Goal: Transaction & Acquisition: Purchase product/service

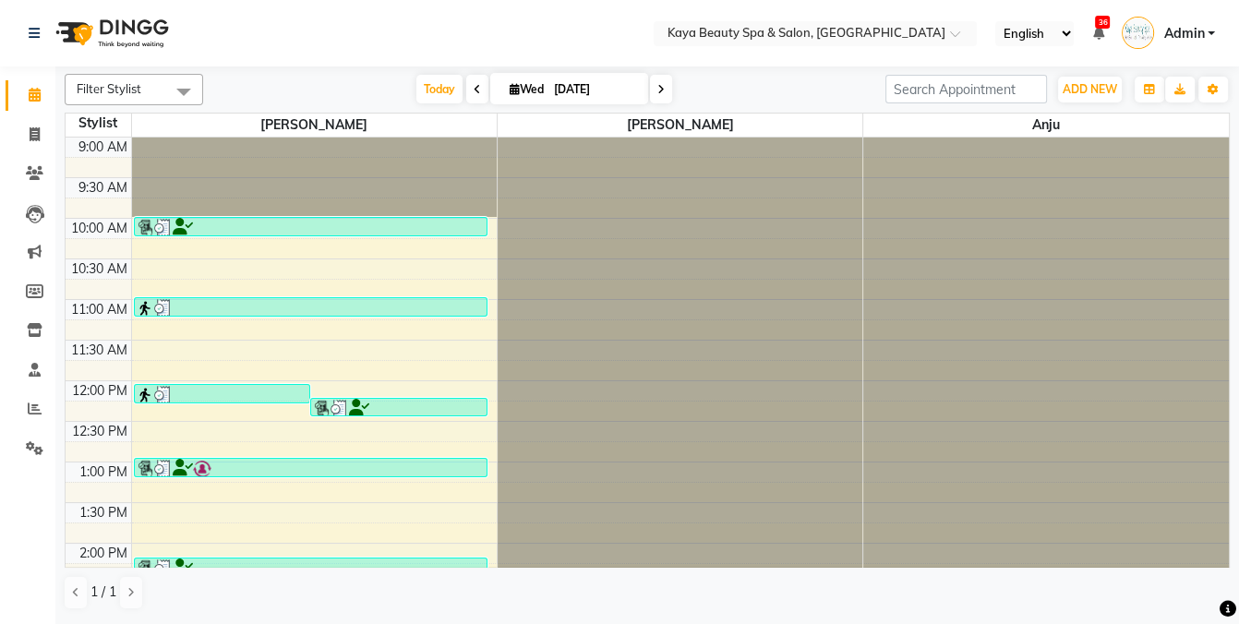
scroll to position [307, 0]
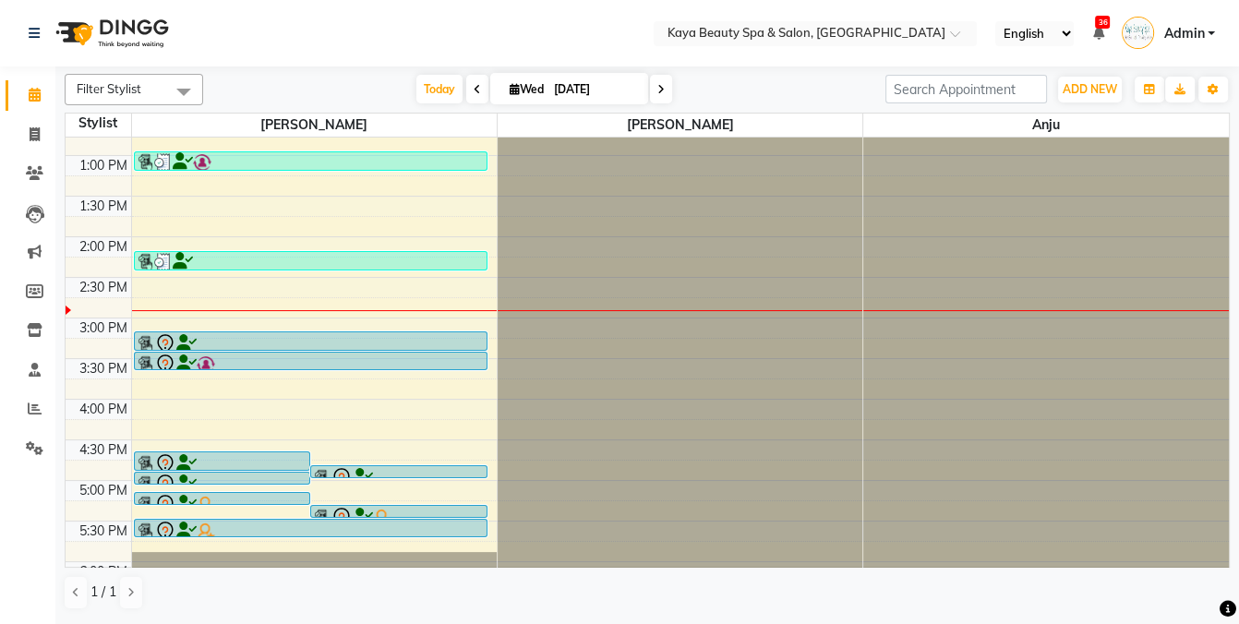
click at [220, 341] on div at bounding box center [311, 344] width 350 height 22
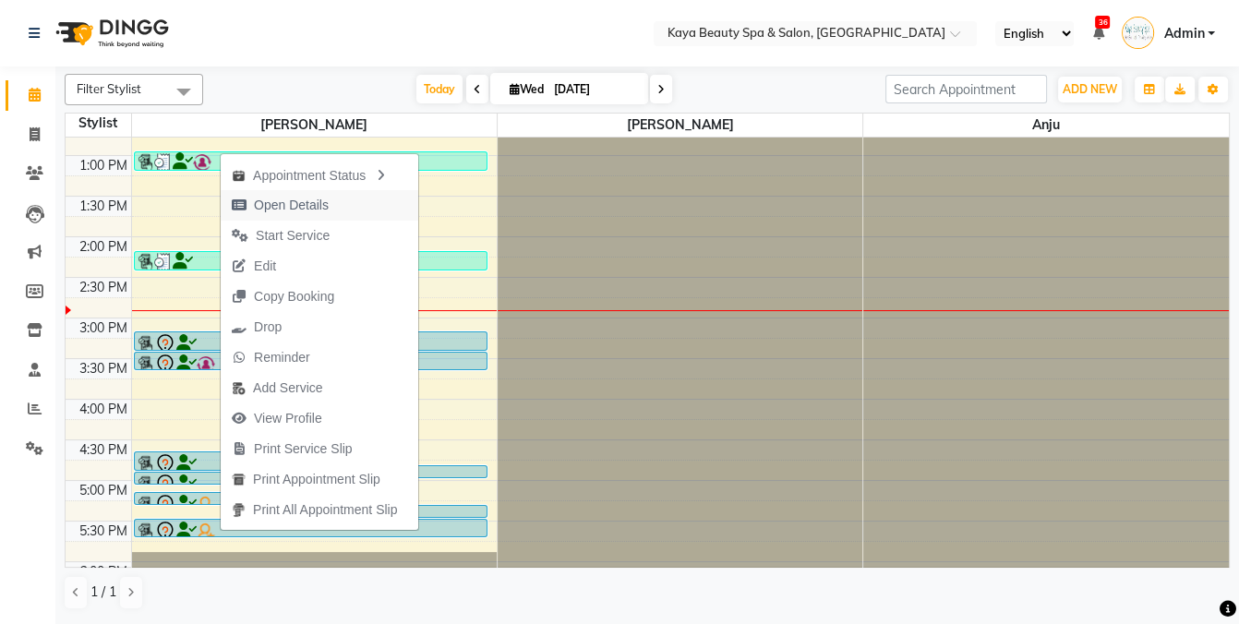
click at [283, 200] on span "Open Details" at bounding box center [291, 205] width 75 height 19
select select "7"
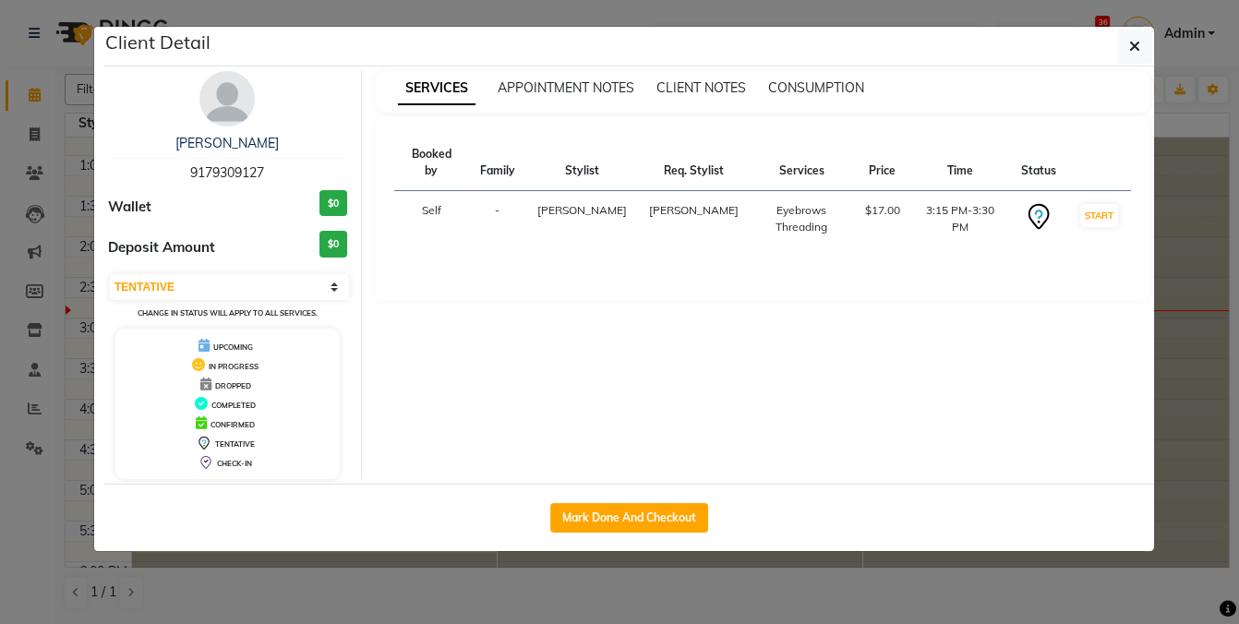
click at [417, 569] on ngb-modal-window "Client Detail [PERSON_NAME] 9179309127 Wallet $0 Deposit Amount $0 Select IN SE…" at bounding box center [619, 312] width 1239 height 624
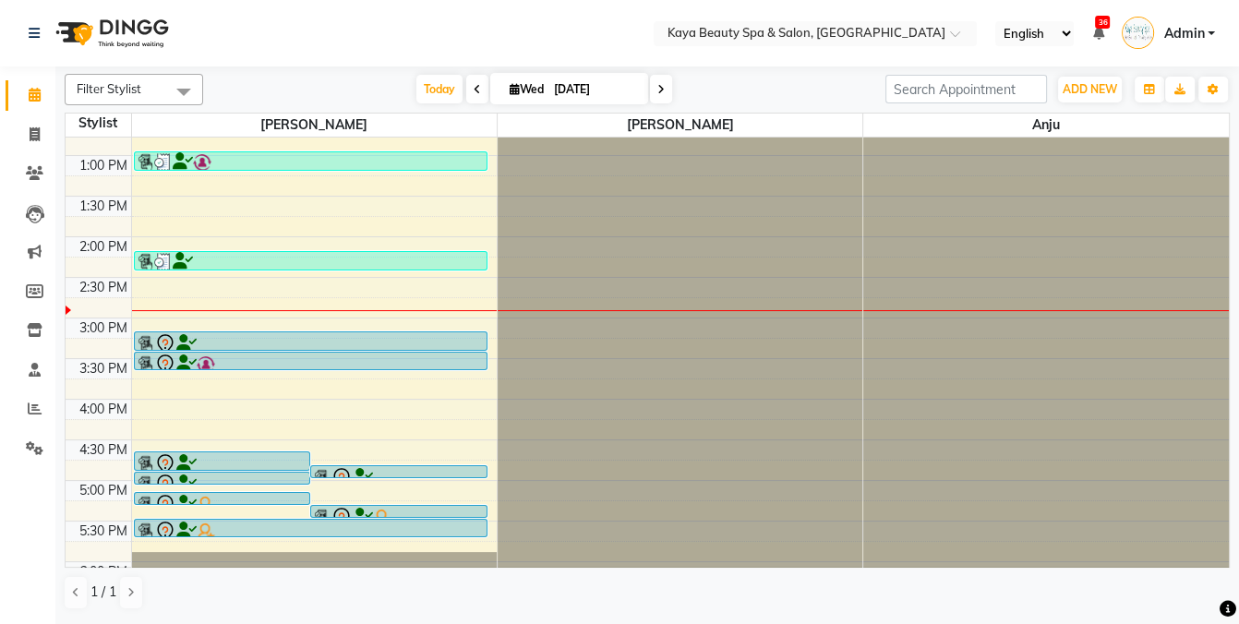
click at [250, 360] on div at bounding box center [311, 365] width 350 height 22
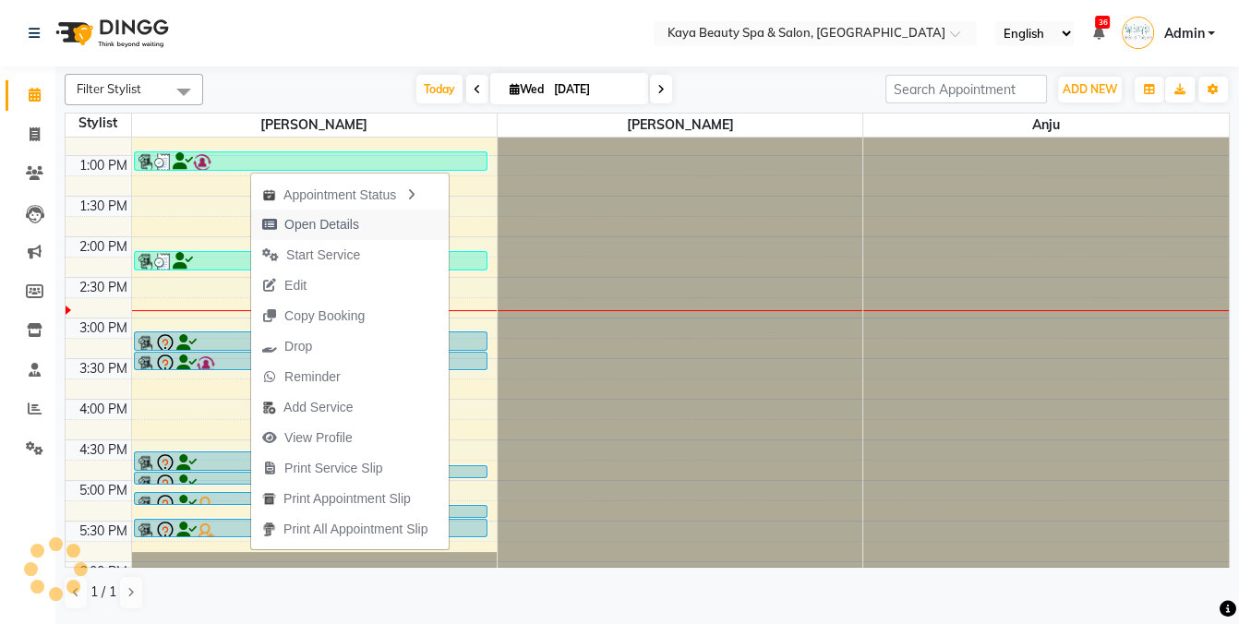
click at [307, 223] on span "Open Details" at bounding box center [321, 224] width 75 height 19
select select "7"
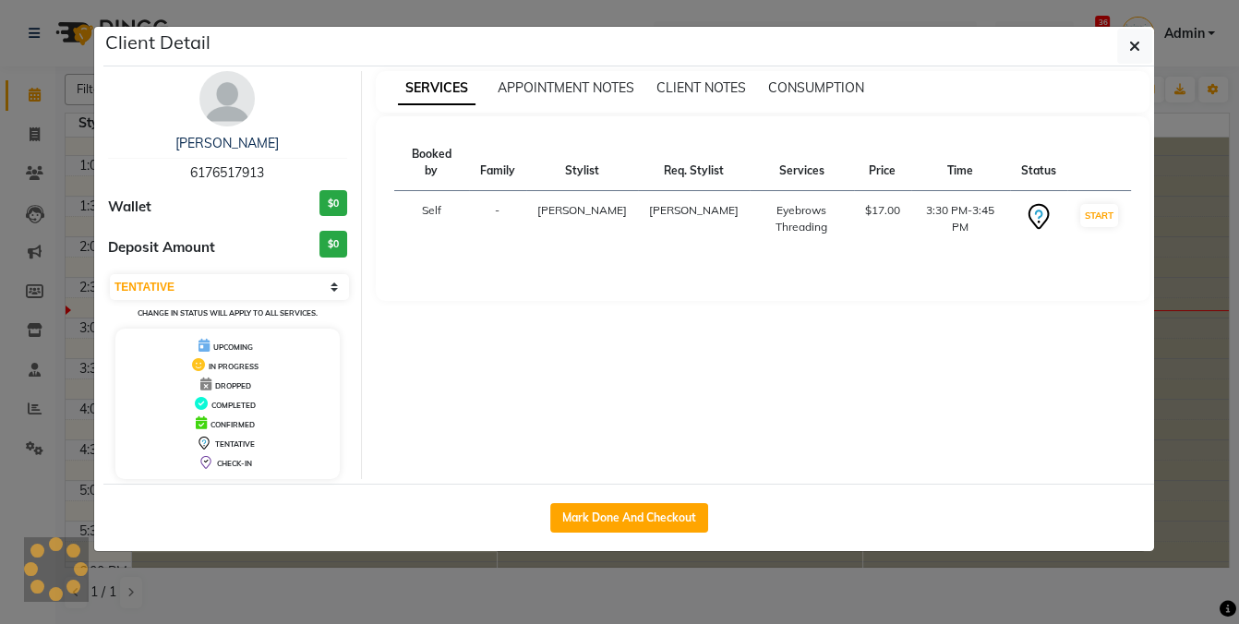
click at [431, 577] on ngb-modal-window "Client Detail [PERSON_NAME] 6176517913 Wallet $0 Deposit Amount $0 Select IN SE…" at bounding box center [619, 312] width 1239 height 624
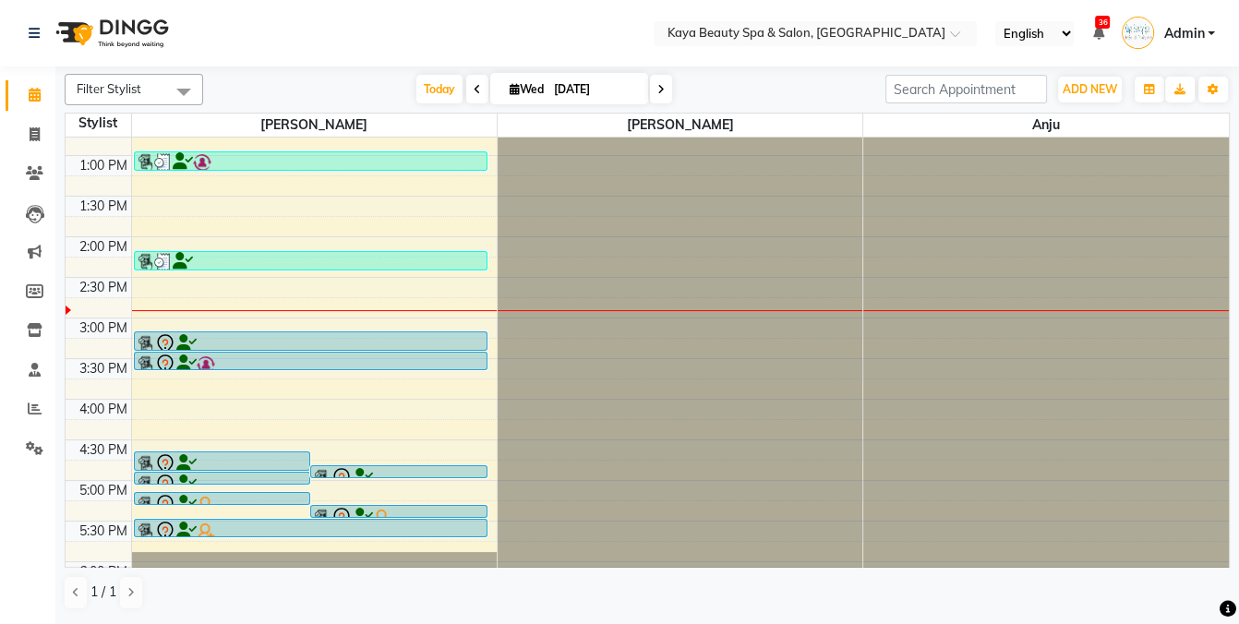
click at [270, 362] on div at bounding box center [311, 365] width 350 height 22
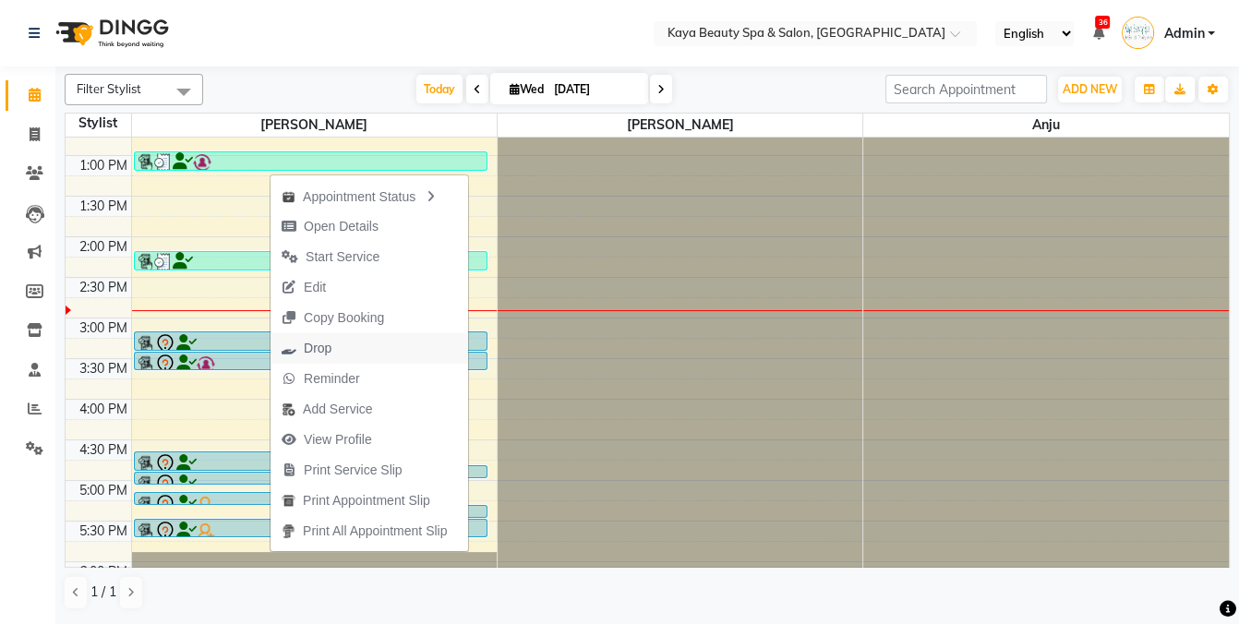
click at [317, 345] on span "Drop" at bounding box center [318, 348] width 28 height 19
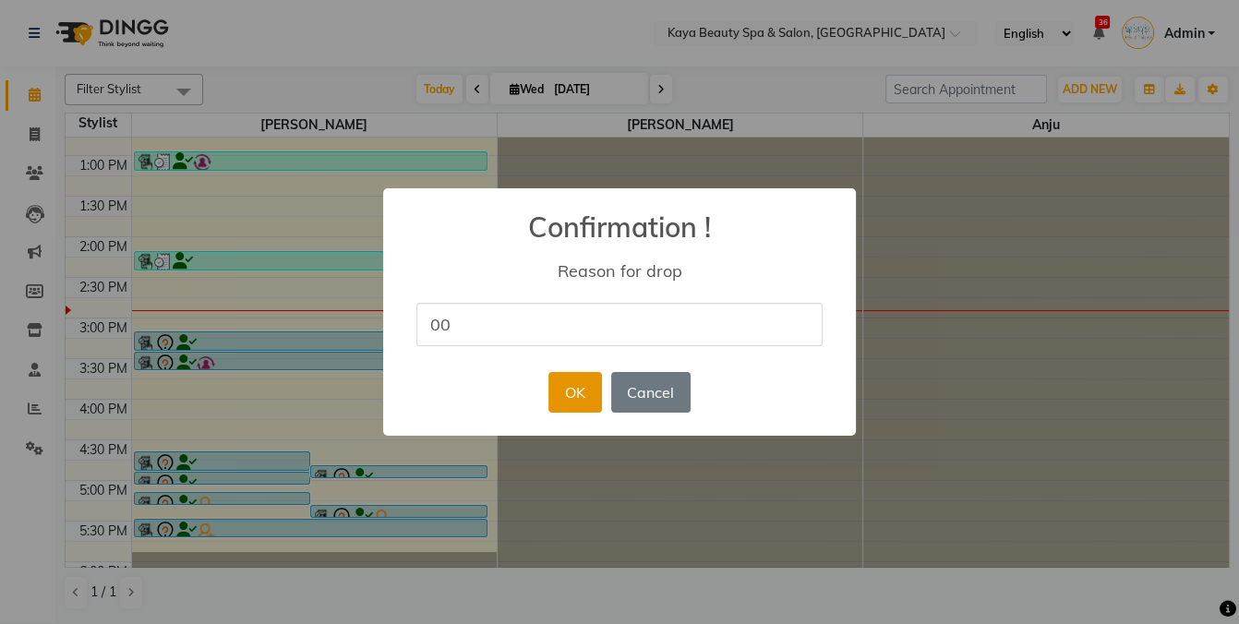
type input "00"
click at [572, 383] on button "OK" at bounding box center [574, 392] width 53 height 41
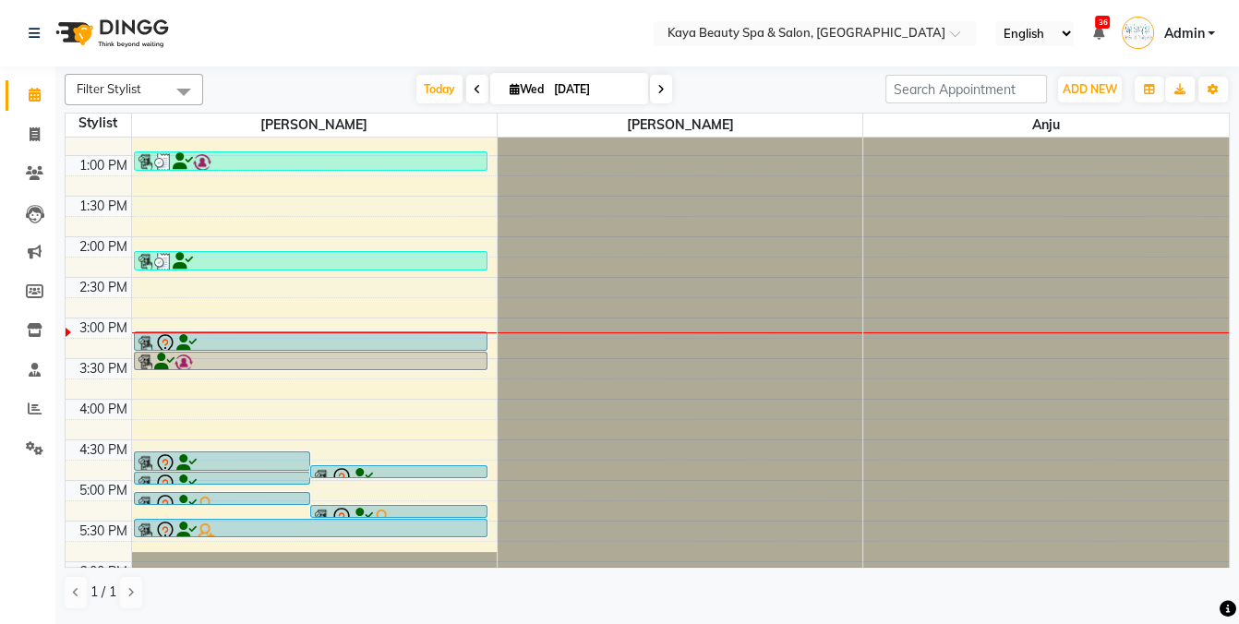
click at [534, 82] on span "Wed" at bounding box center [526, 89] width 43 height 14
select select "10"
select select "2025"
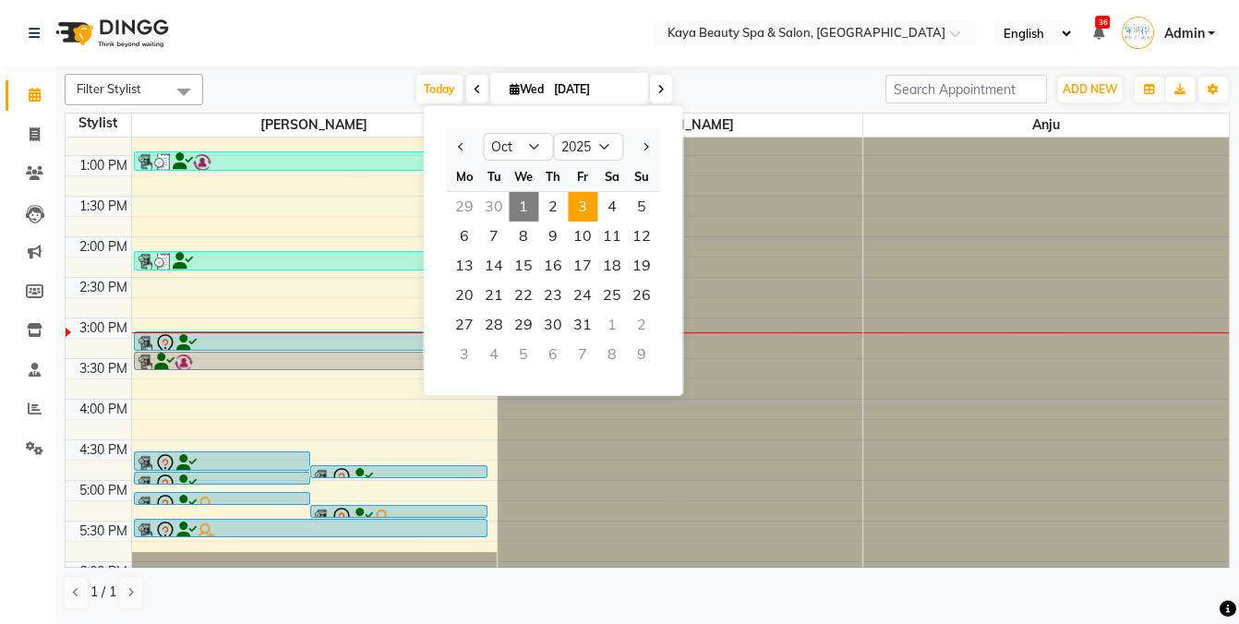
click at [583, 209] on span "3" at bounding box center [583, 207] width 30 height 30
type input "[DATE]"
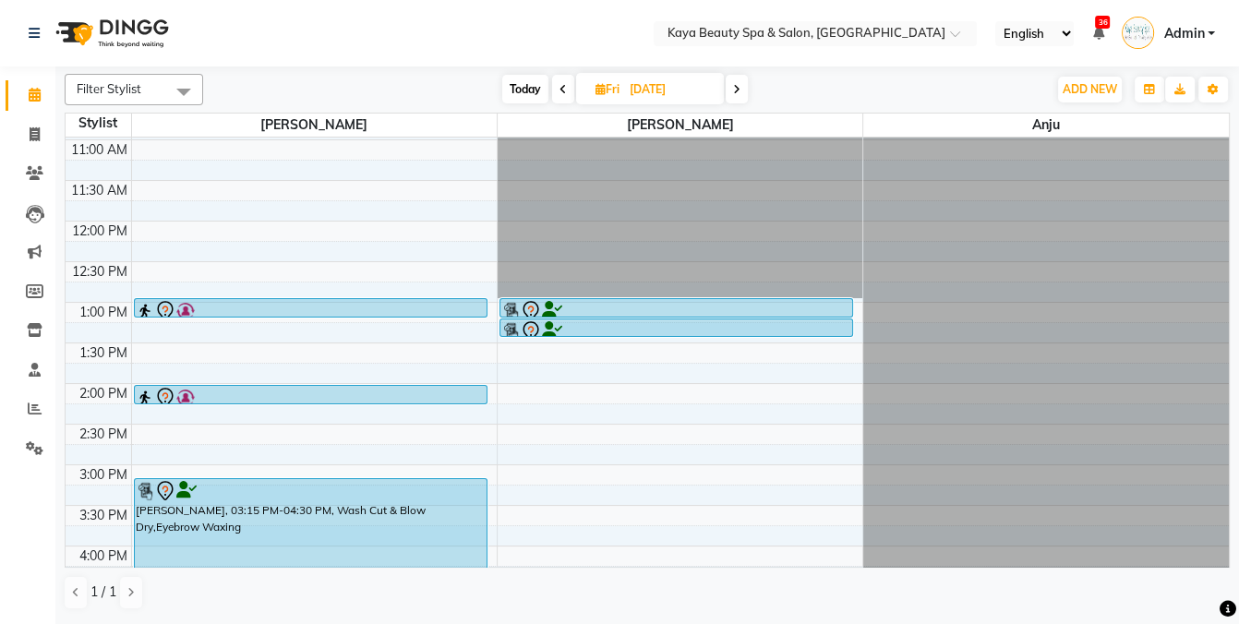
scroll to position [41, 0]
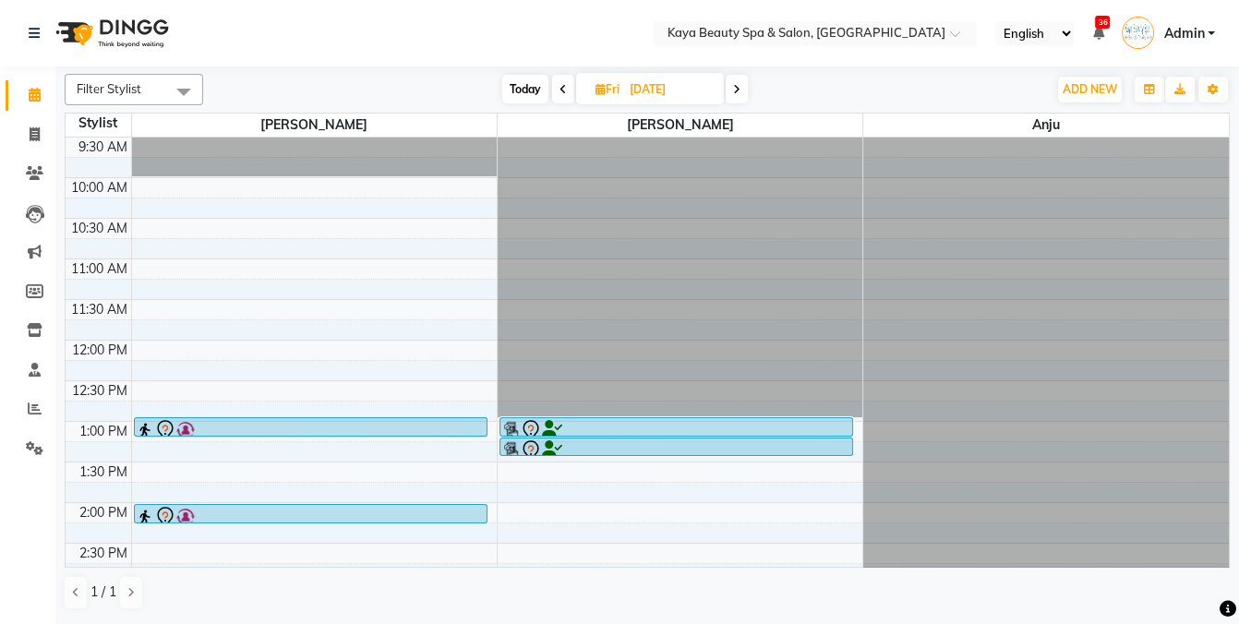
click at [142, 223] on div "9:00 AM 9:30 AM 10:00 AM 10:30 AM 11:00 AM 11:30 AM 12:00 PM 12:30 PM 1:00 PM 1…" at bounding box center [647, 503] width 1163 height 812
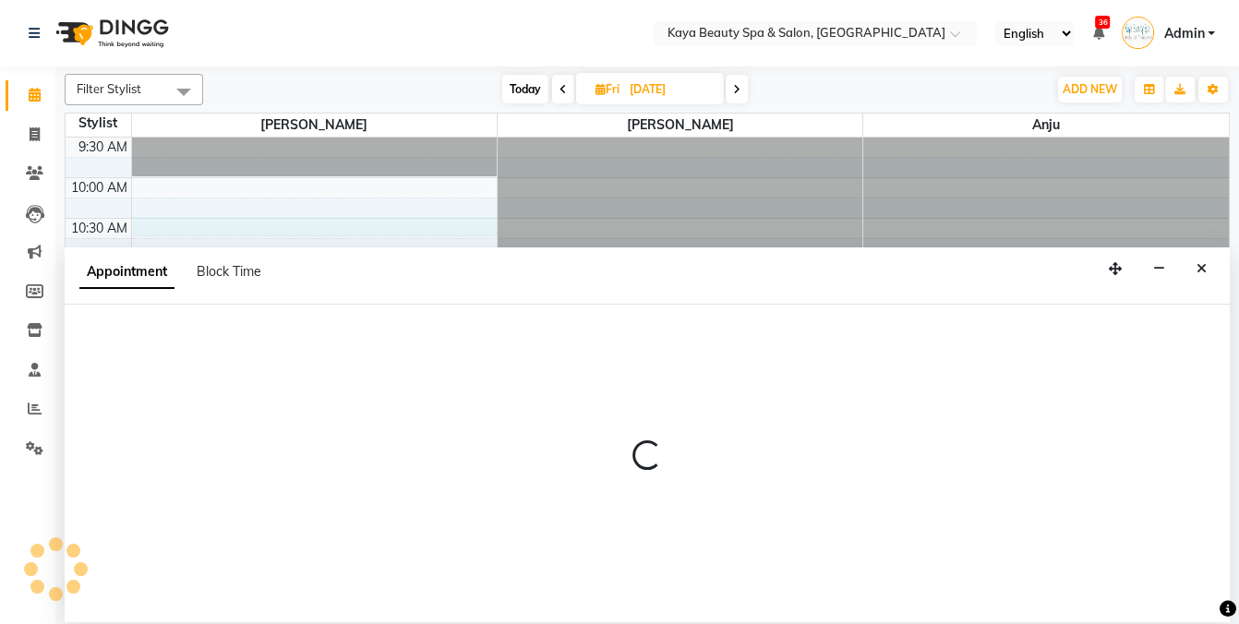
select select "19099"
select select "630"
select select "tentative"
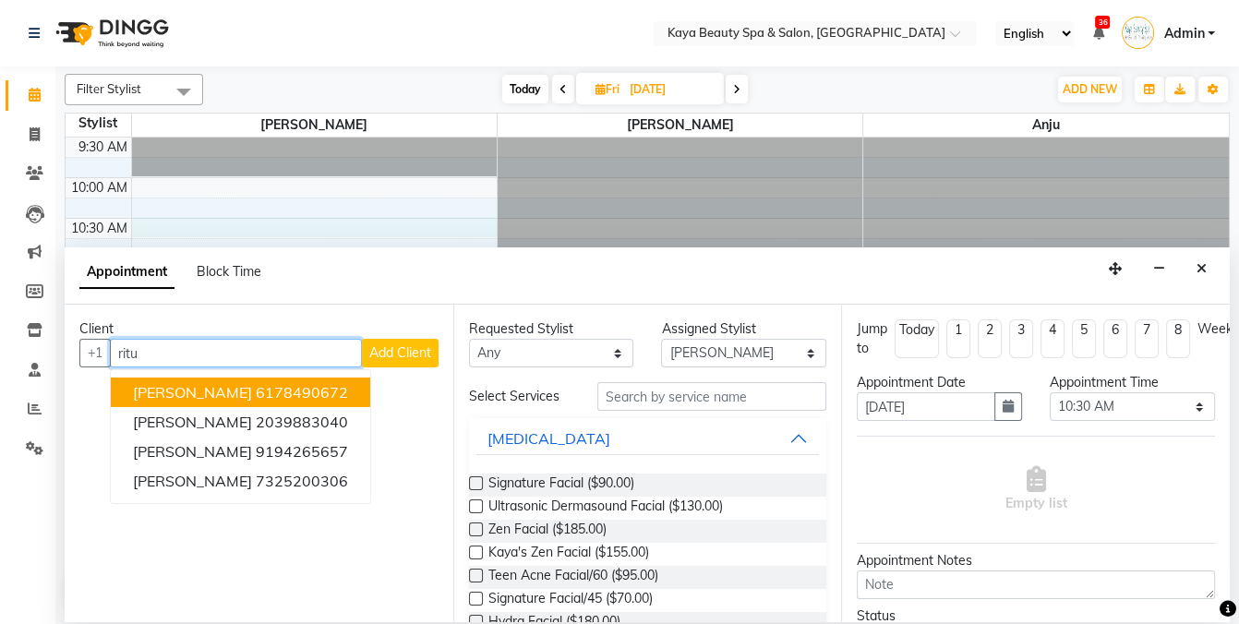
click at [192, 391] on span "[PERSON_NAME]" at bounding box center [192, 392] width 119 height 18
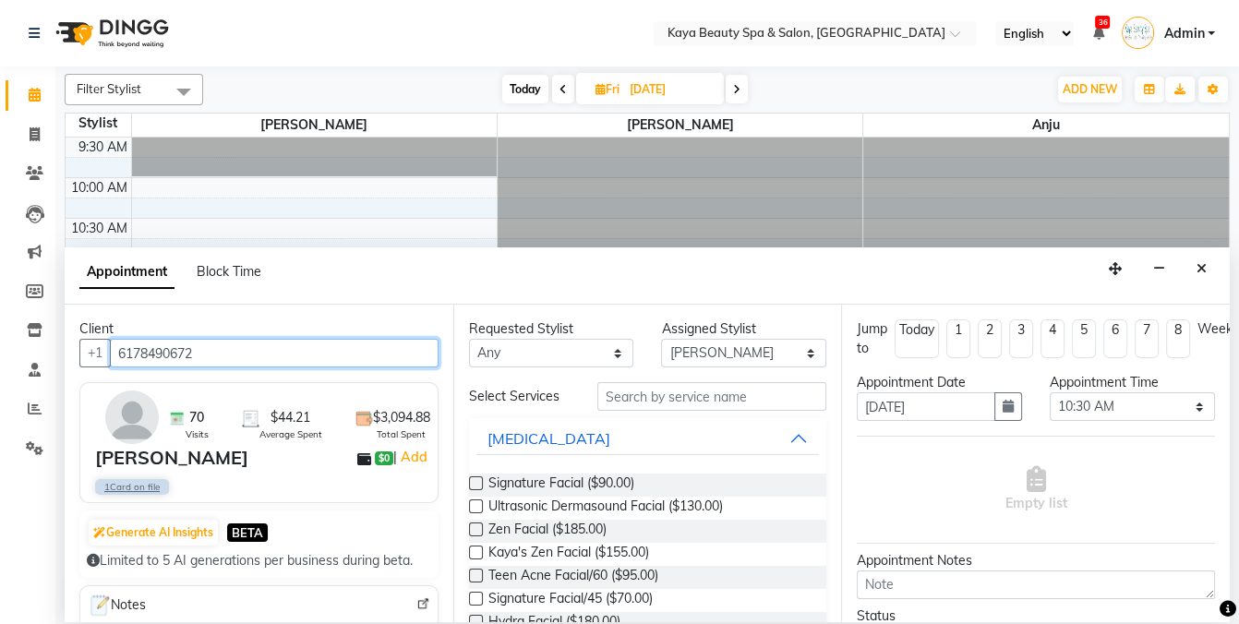
type input "6178490672"
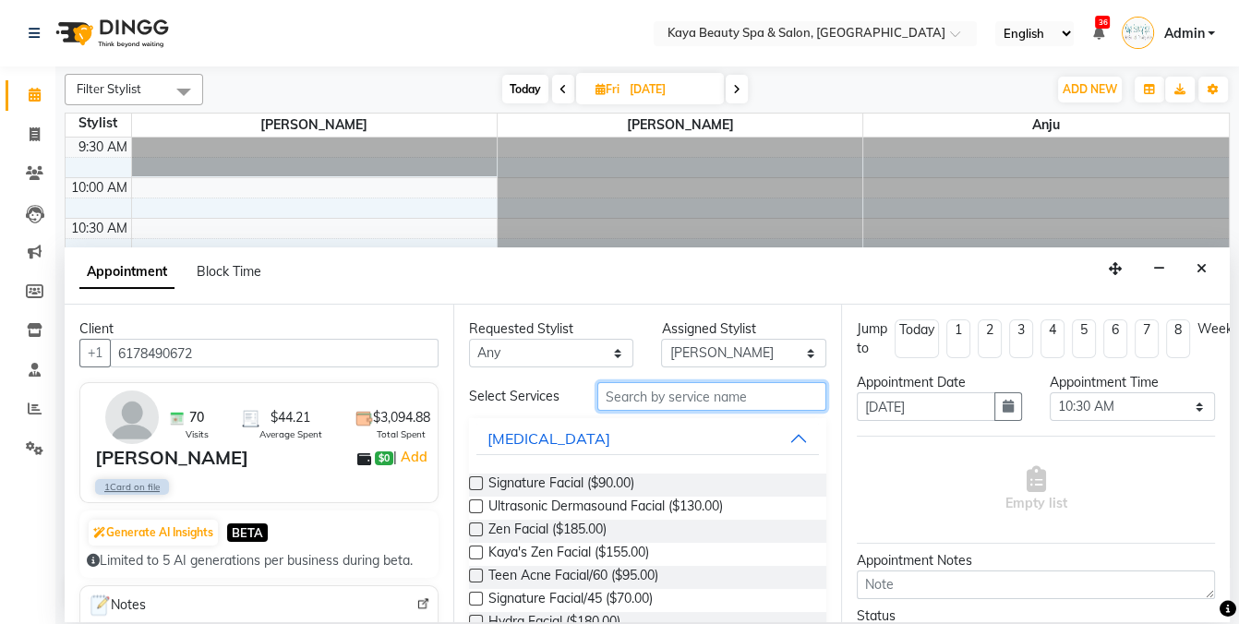
click at [644, 393] on input "text" at bounding box center [711, 396] width 229 height 29
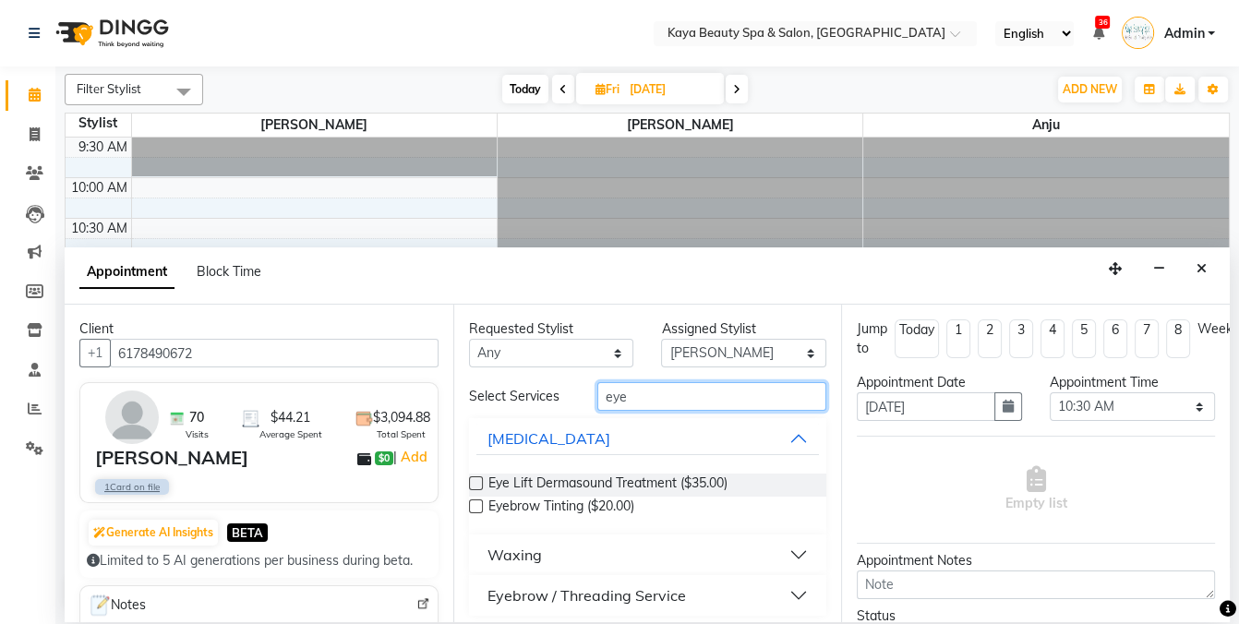
type input "eye"
click at [596, 587] on div "Eyebrow / Threading Service" at bounding box center [586, 595] width 198 height 22
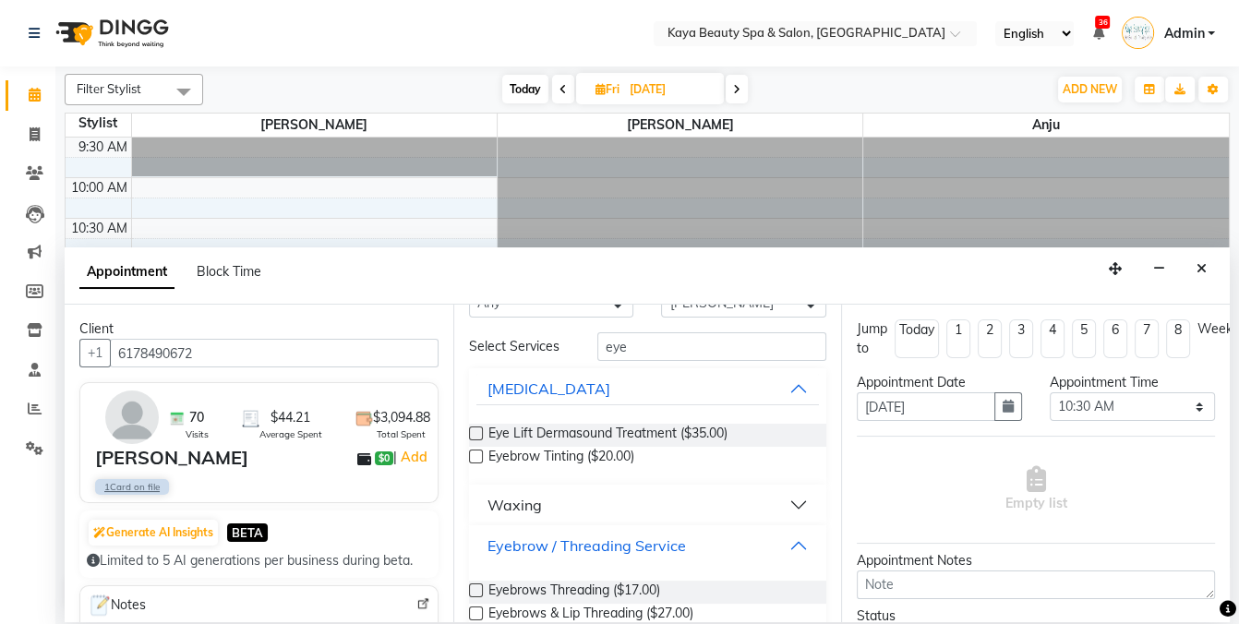
scroll to position [175, 0]
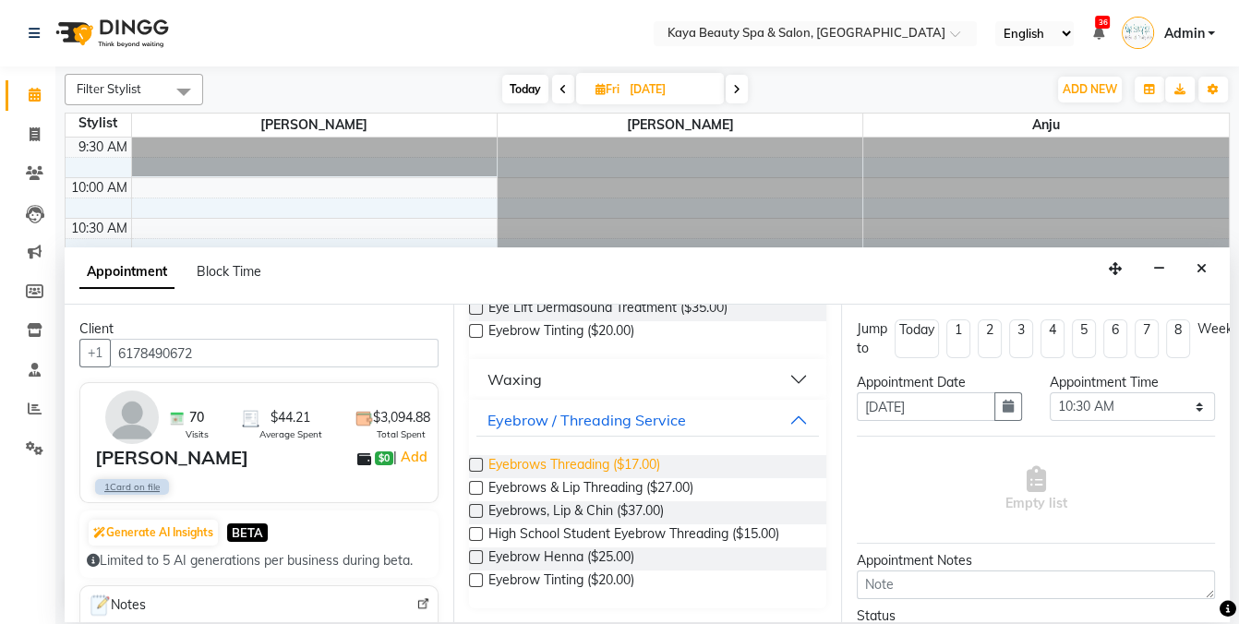
click at [565, 467] on span "Eyebrows Threading ($17.00)" at bounding box center [574, 466] width 172 height 23
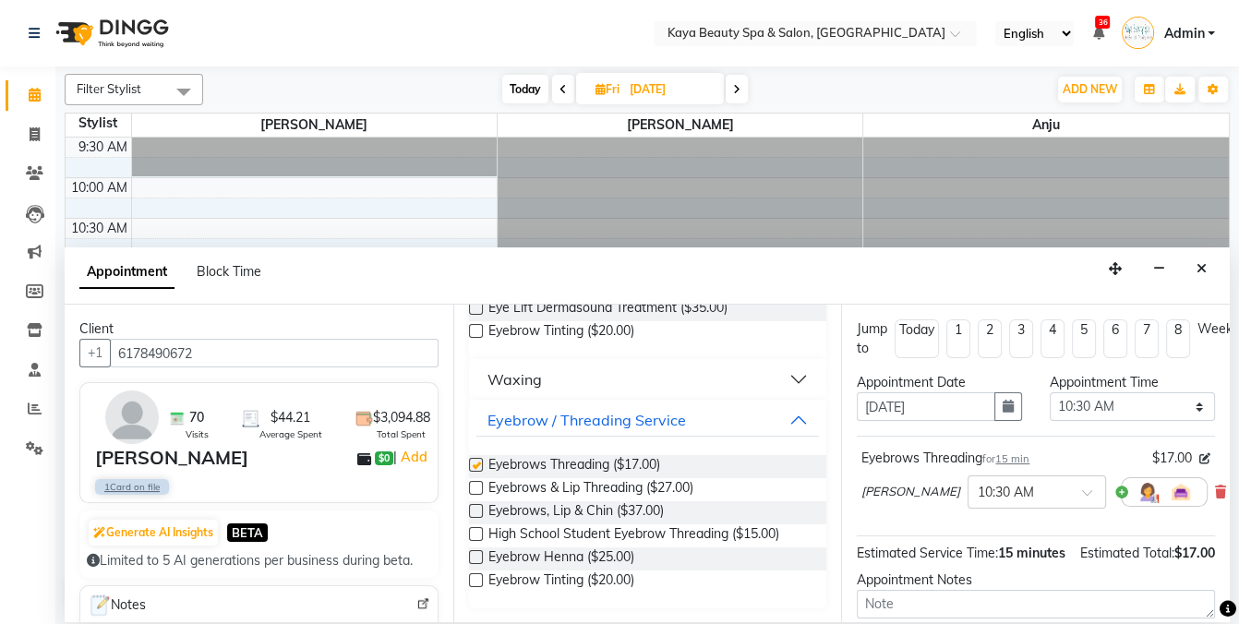
checkbox input "false"
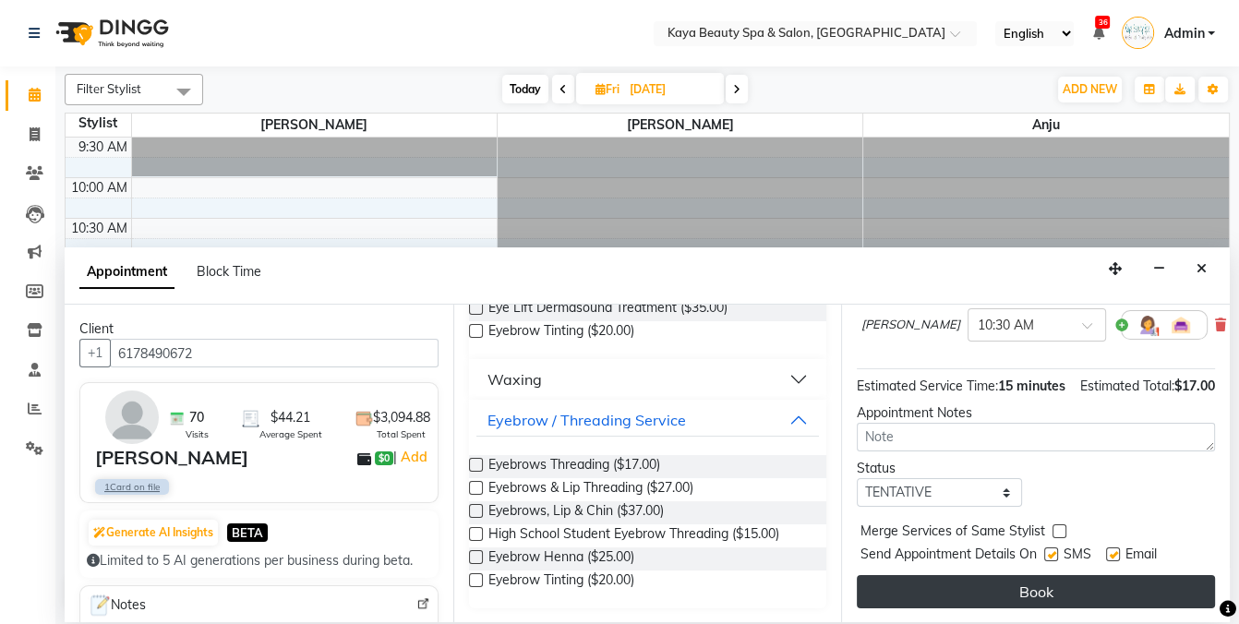
click at [1052, 595] on button "Book" at bounding box center [1036, 591] width 358 height 33
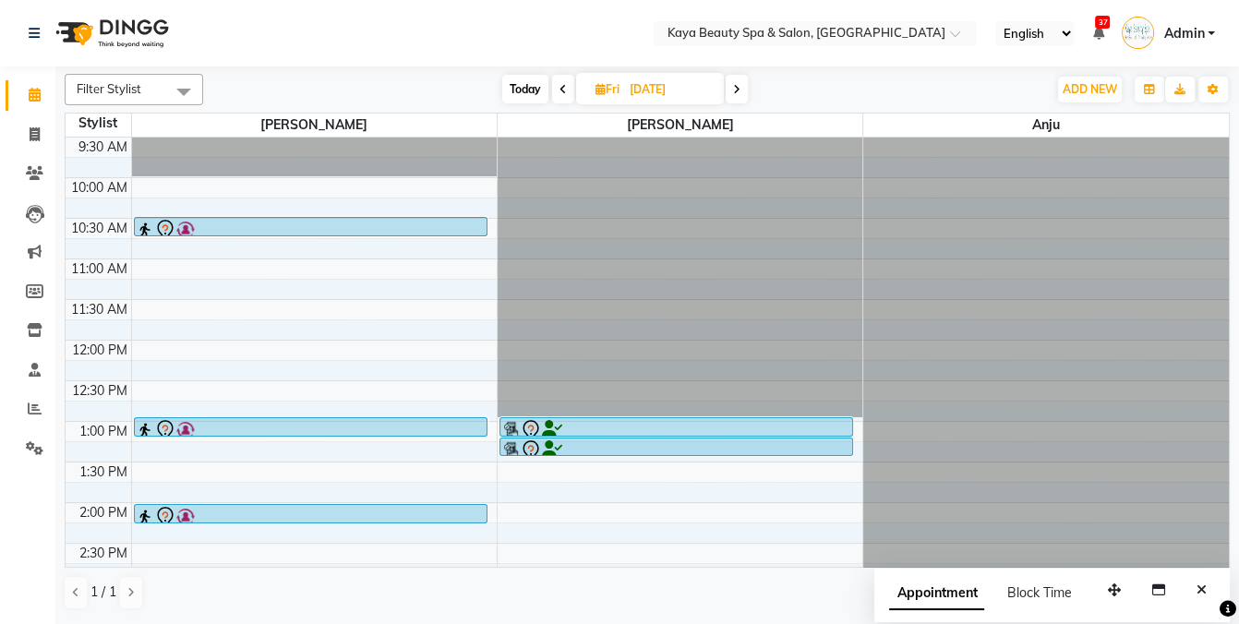
drag, startPoint x: 1194, startPoint y: 591, endPoint x: 1164, endPoint y: 583, distance: 30.7
click at [1193, 590] on button "Close" at bounding box center [1201, 590] width 27 height 29
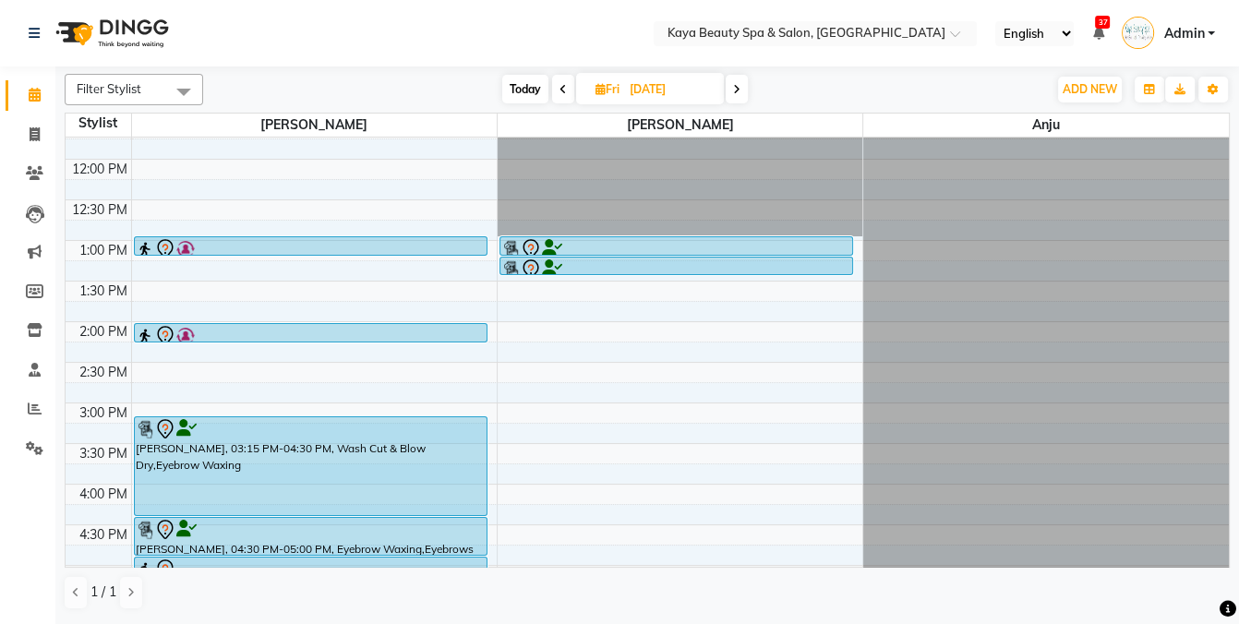
scroll to position [175, 0]
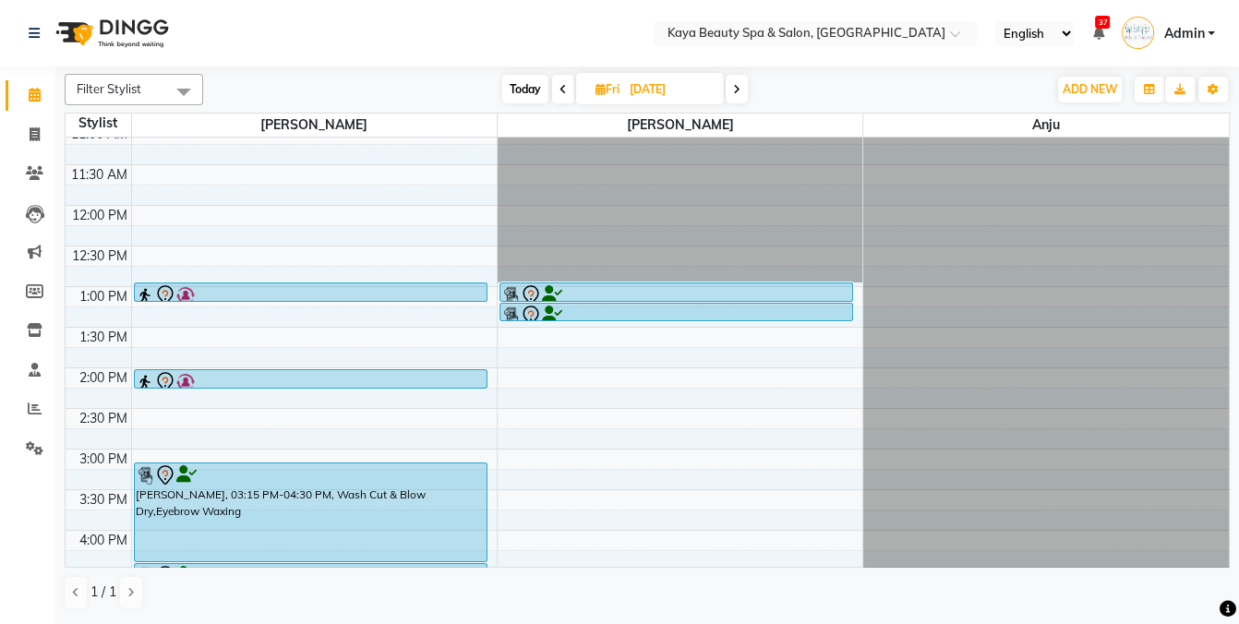
click at [528, 83] on span "Today" at bounding box center [525, 89] width 46 height 29
type input "[DATE]"
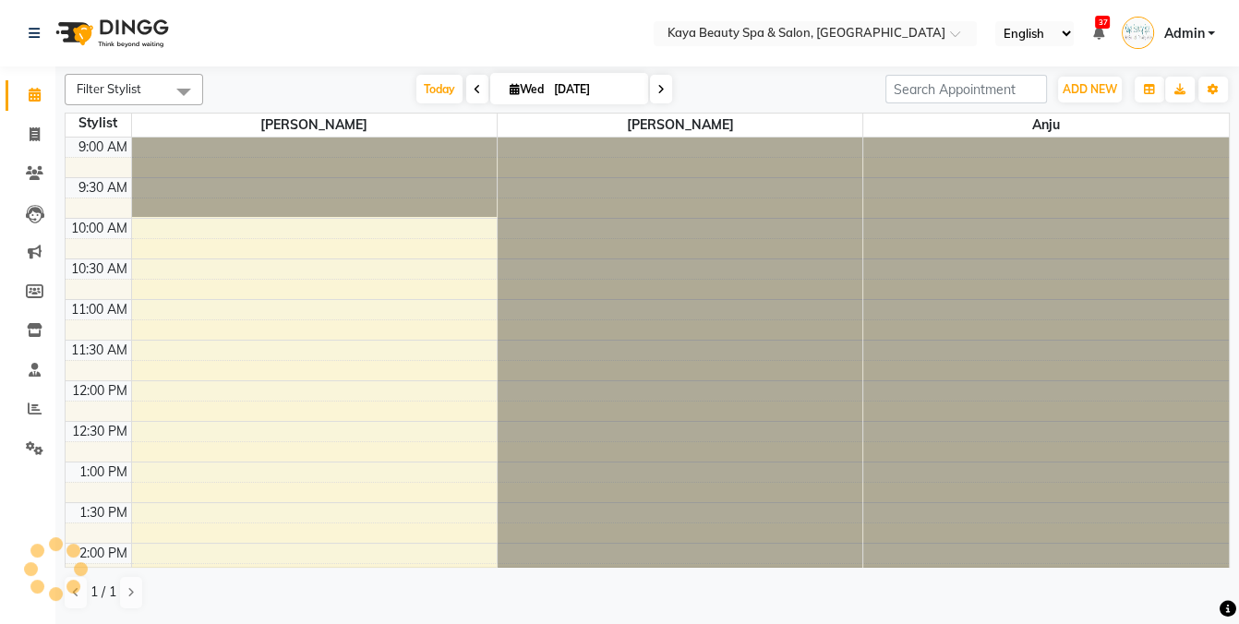
scroll to position [370, 0]
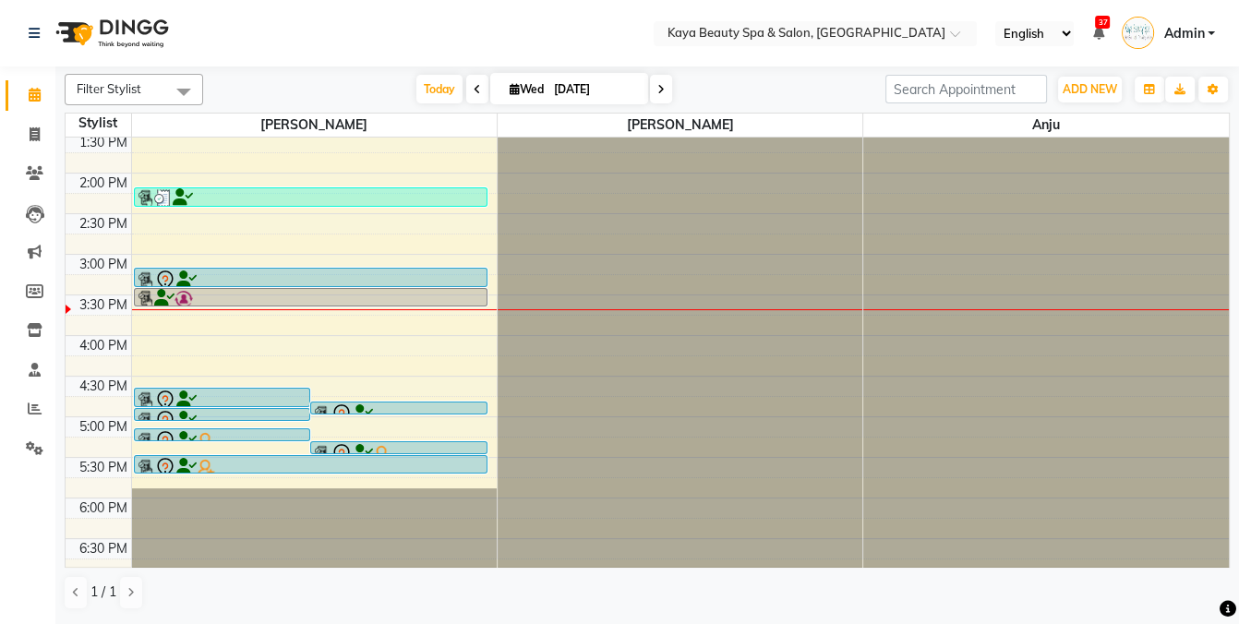
click at [230, 273] on div at bounding box center [311, 281] width 350 height 22
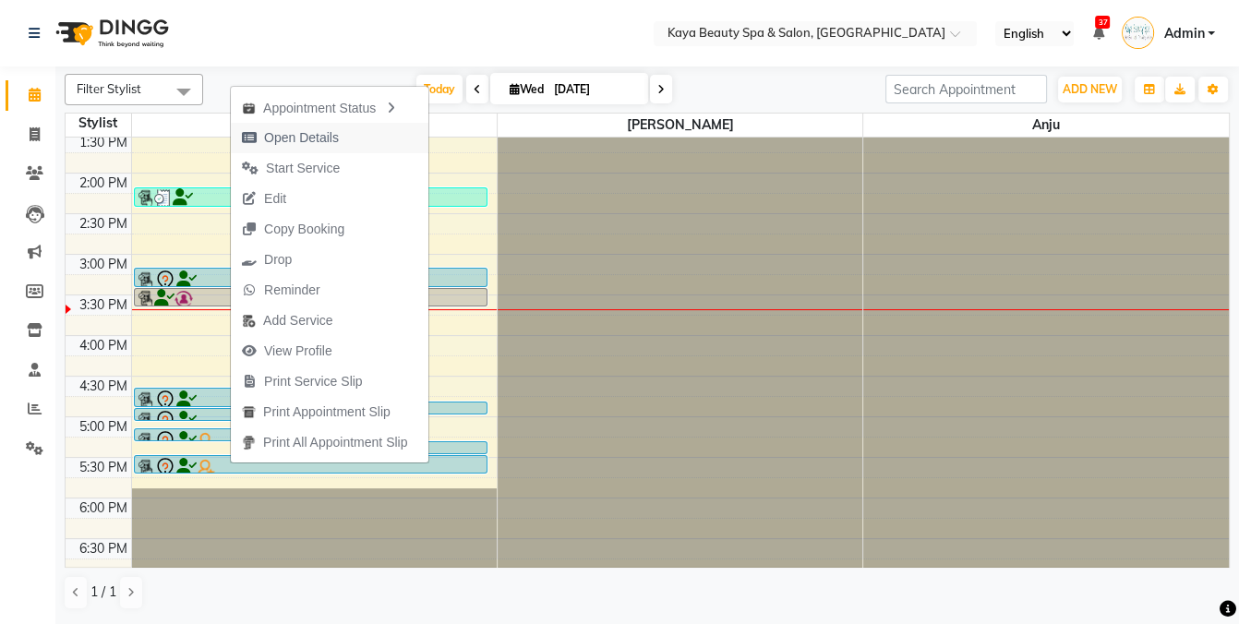
click at [280, 136] on span "Open Details" at bounding box center [301, 137] width 75 height 19
select select "7"
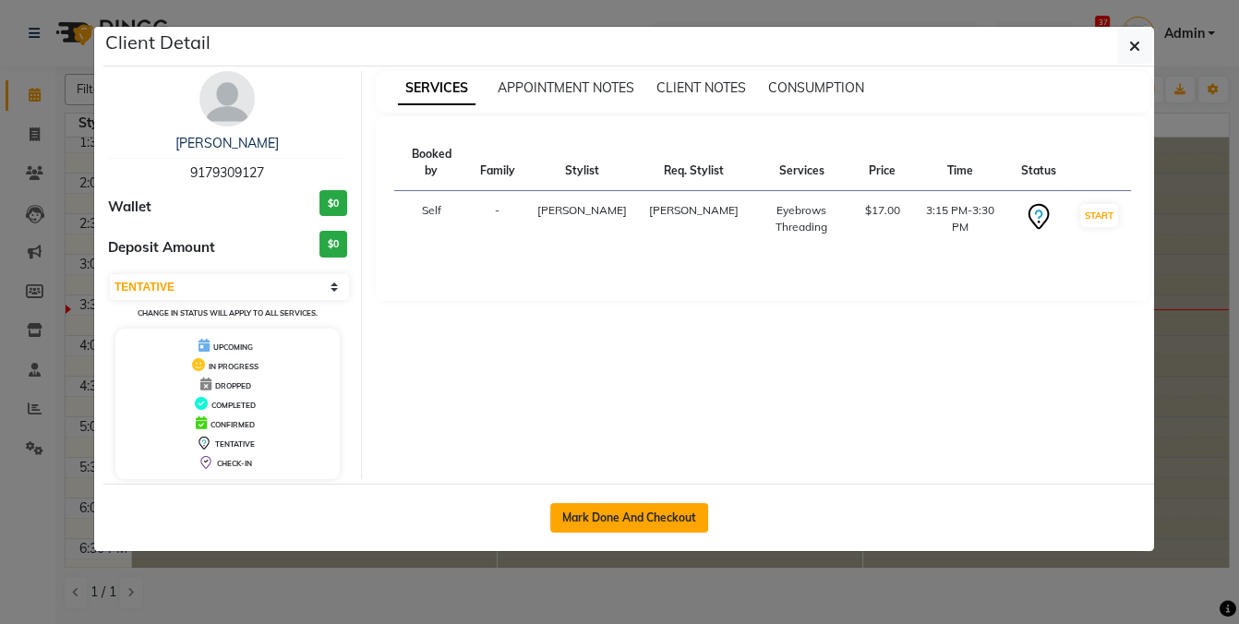
click at [646, 517] on button "Mark Done And Checkout" at bounding box center [629, 518] width 158 height 30
select select "service"
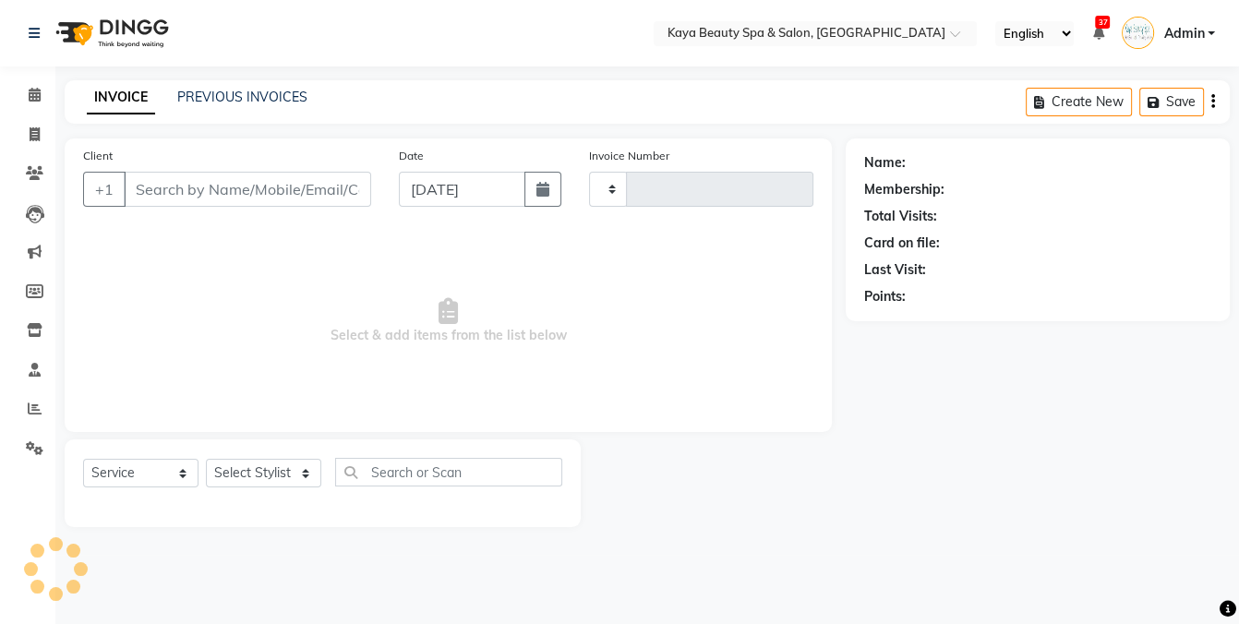
type input "1125"
select select "3896"
select select "19099"
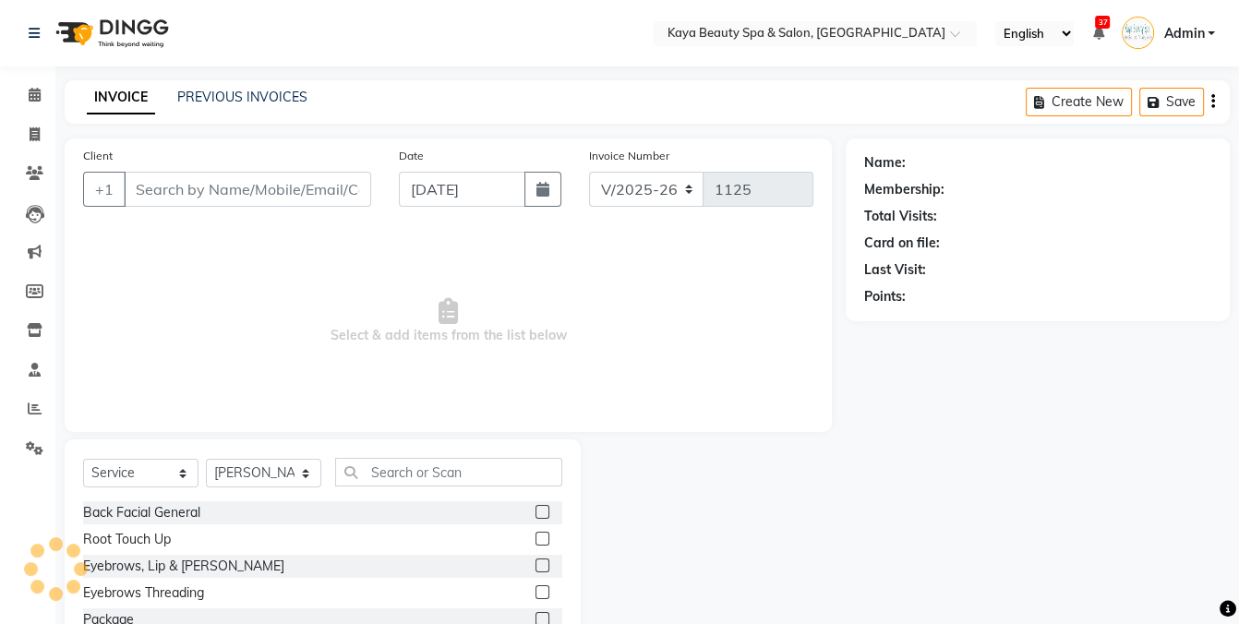
type input "9179309127"
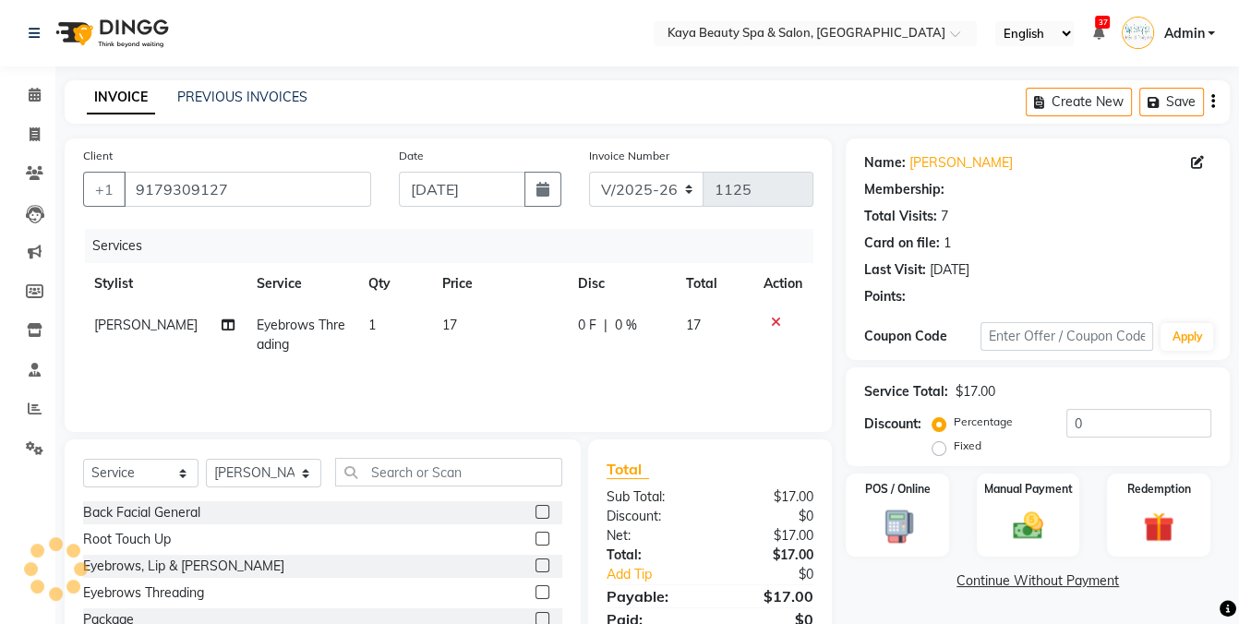
select select "1: Object"
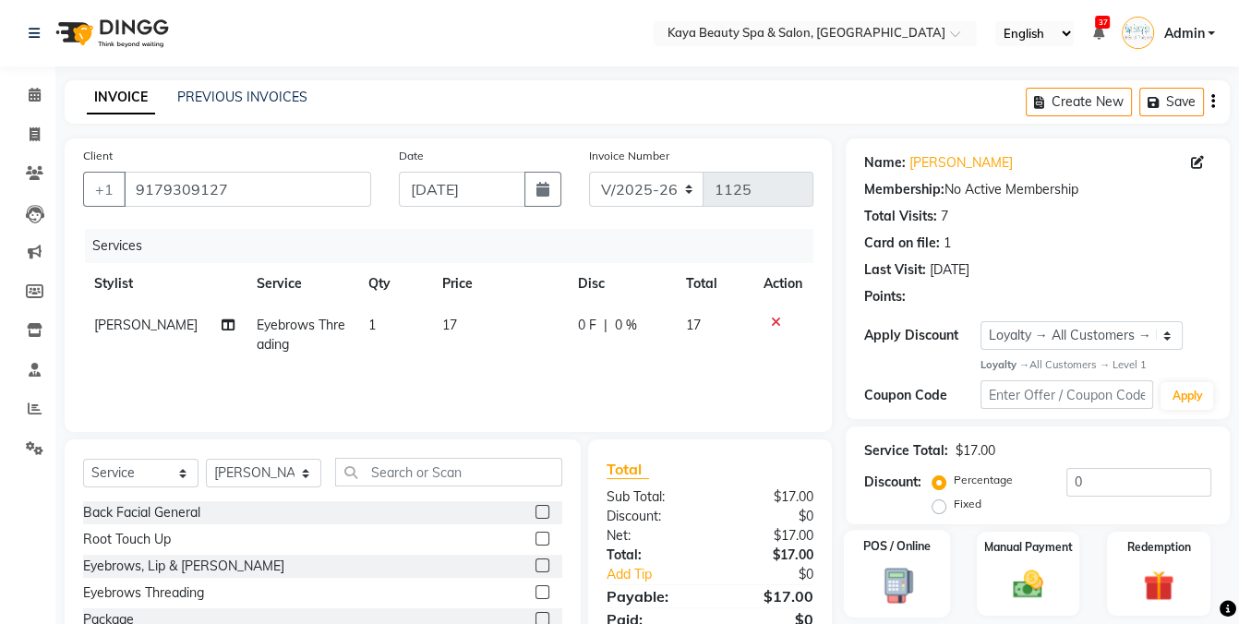
scroll to position [114, 0]
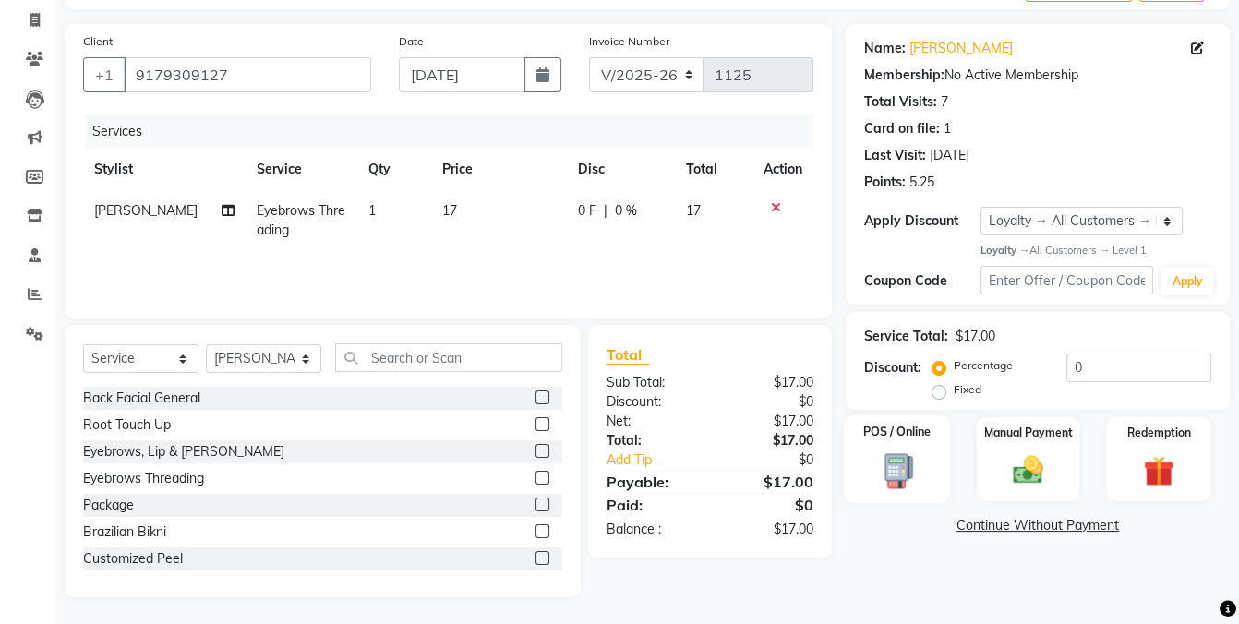
click at [903, 455] on img at bounding box center [898, 471] width 52 height 38
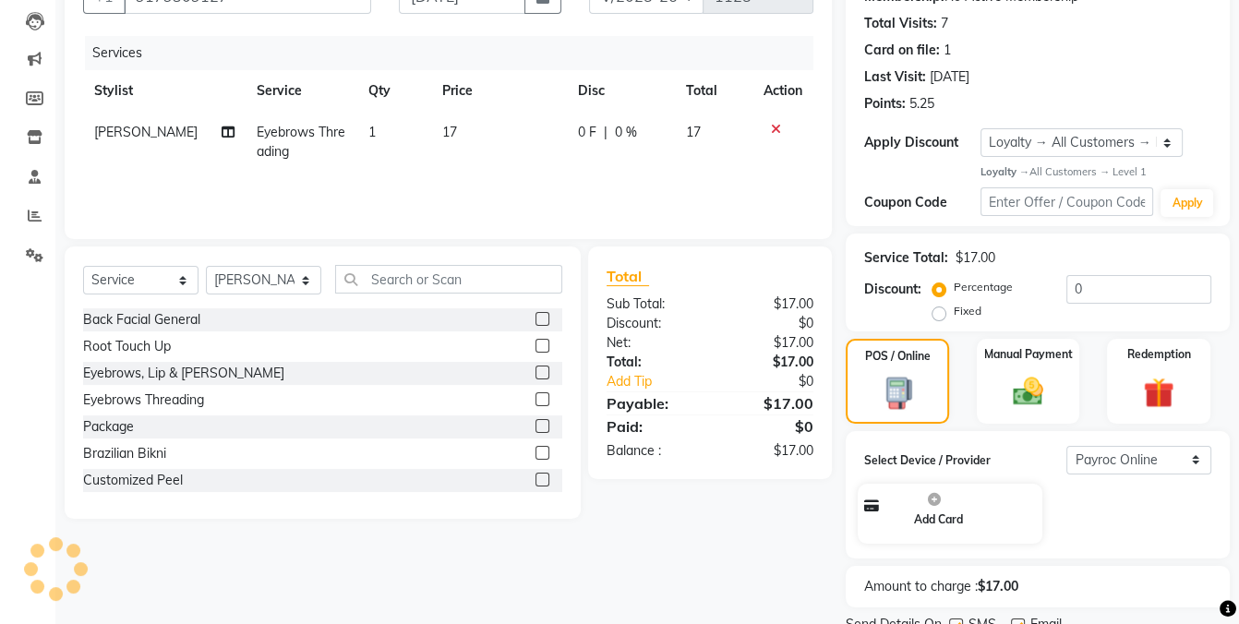
scroll to position [264, 0]
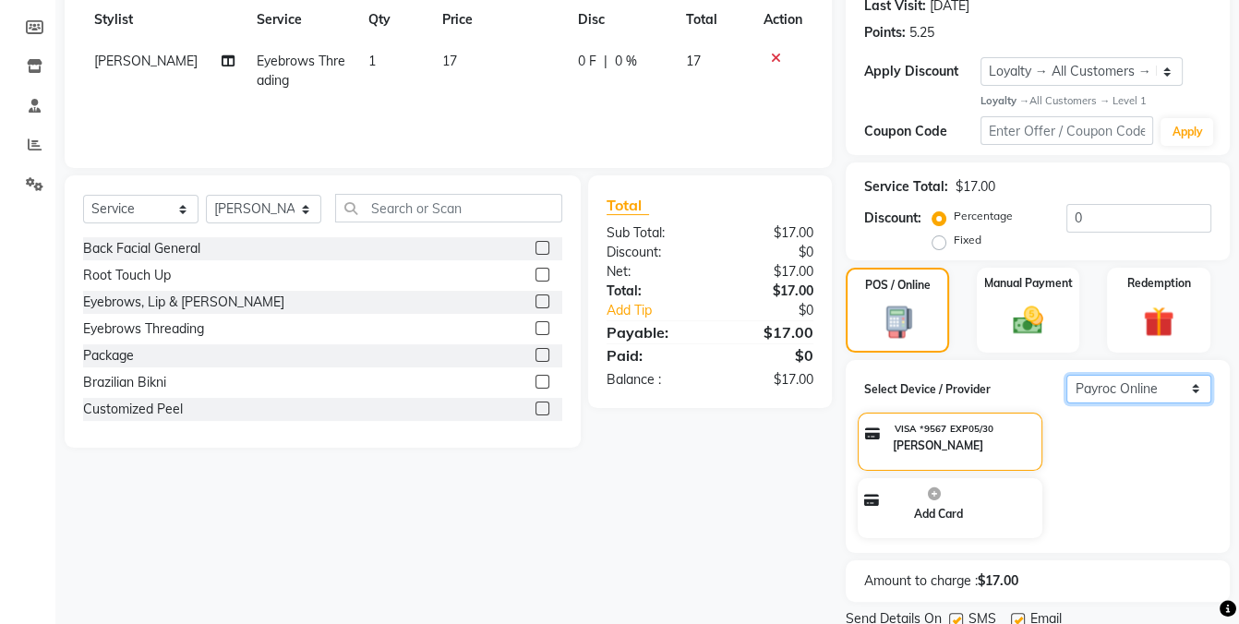
click at [1172, 382] on select "Select Payroc Online Clover Mini New" at bounding box center [1138, 389] width 145 height 29
select select "38"
click at [1066, 403] on select "Select Payroc Online Clover Mini New" at bounding box center [1138, 389] width 145 height 29
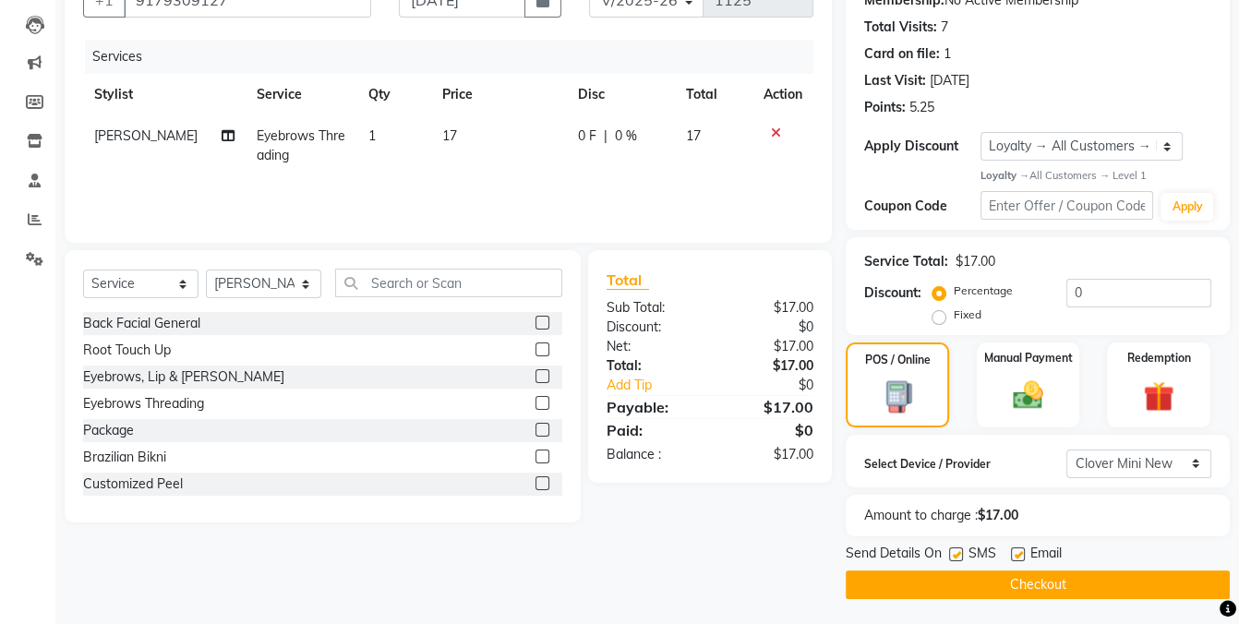
click at [956, 556] on label at bounding box center [956, 554] width 14 height 14
click at [956, 556] on input "checkbox" at bounding box center [955, 555] width 12 height 12
checkbox input "false"
click at [961, 583] on button "Checkout" at bounding box center [1038, 585] width 384 height 29
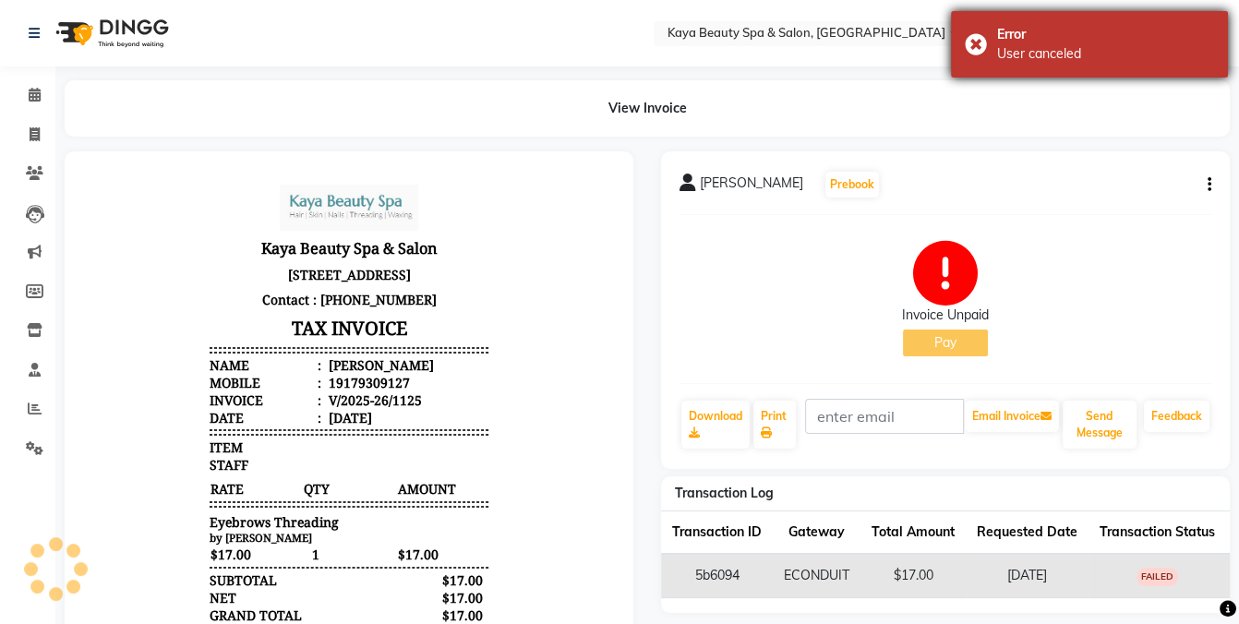
click at [981, 42] on div "Error User canceled" at bounding box center [1089, 44] width 277 height 66
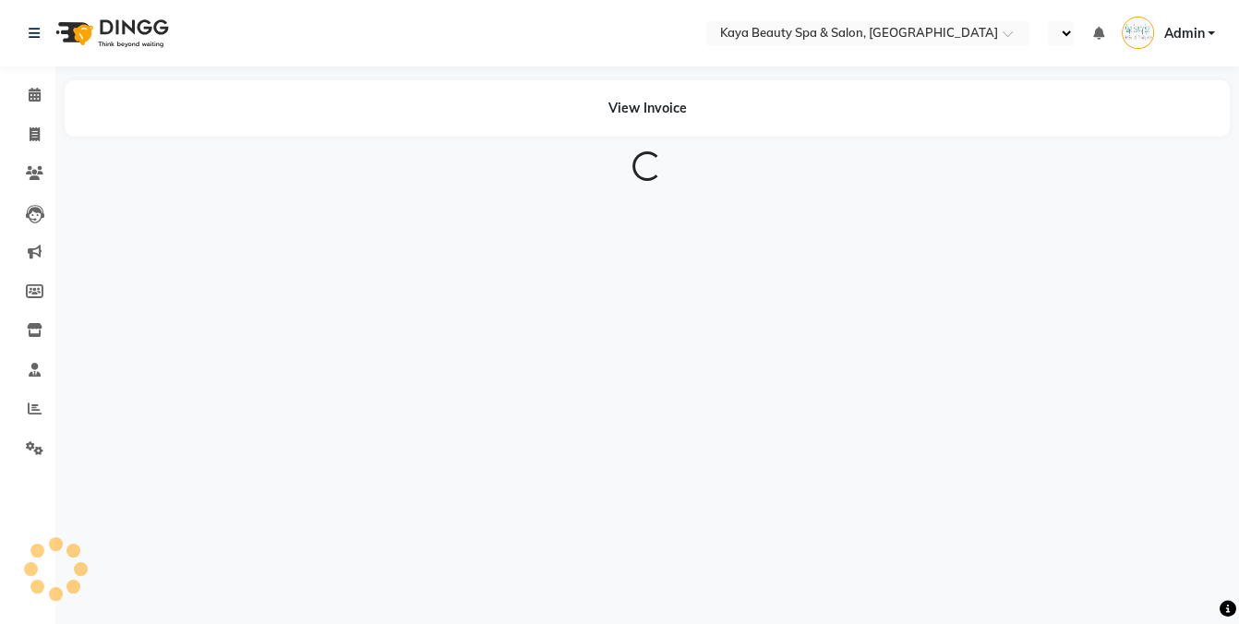
select select "en"
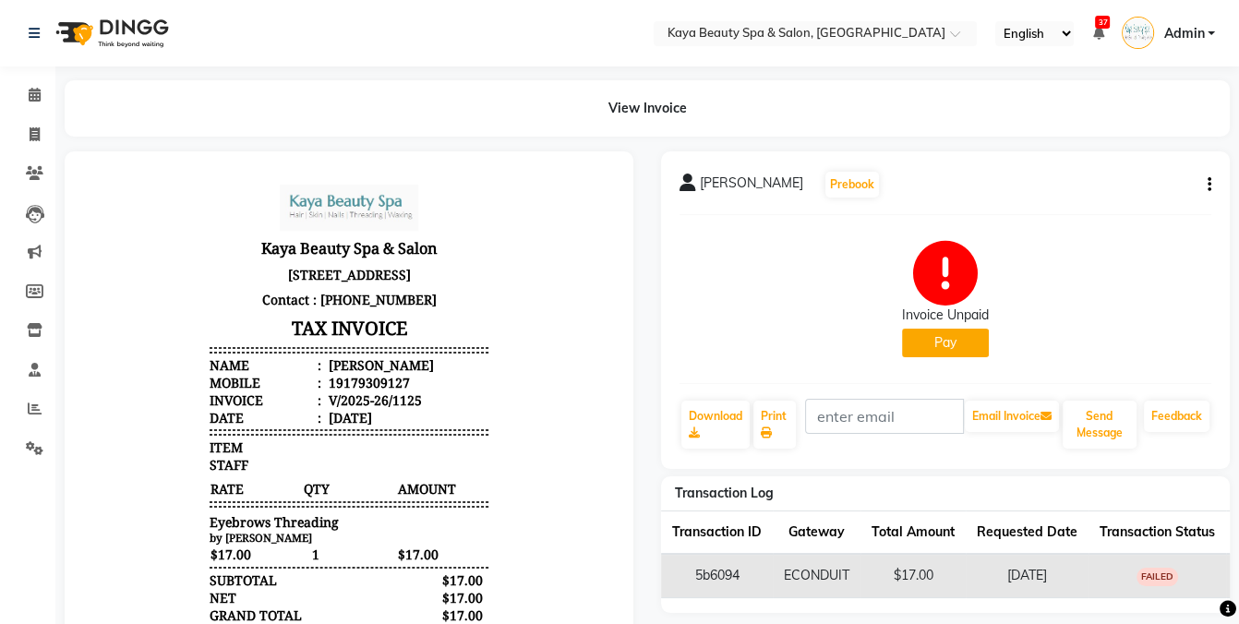
click at [915, 342] on button "Pay" at bounding box center [945, 343] width 87 height 29
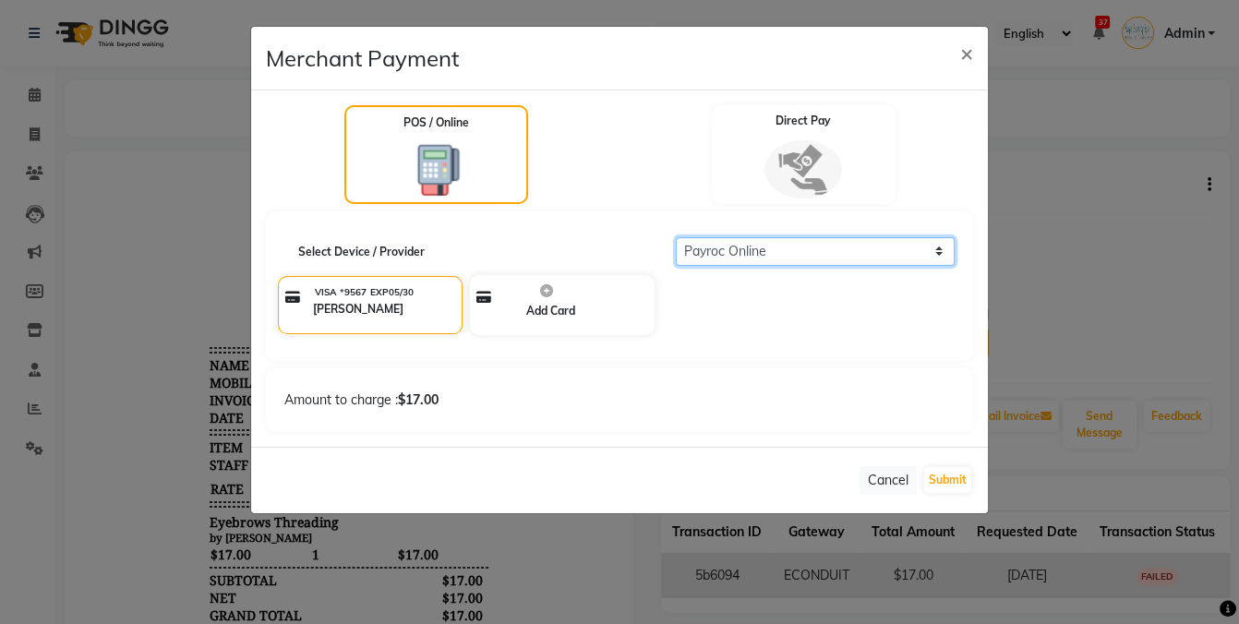
click at [767, 246] on select "Select Payroc Online Clover Mini New" at bounding box center [816, 251] width 280 height 29
select select "38"
click at [676, 237] on select "Select Payroc Online Clover Mini New" at bounding box center [816, 251] width 280 height 29
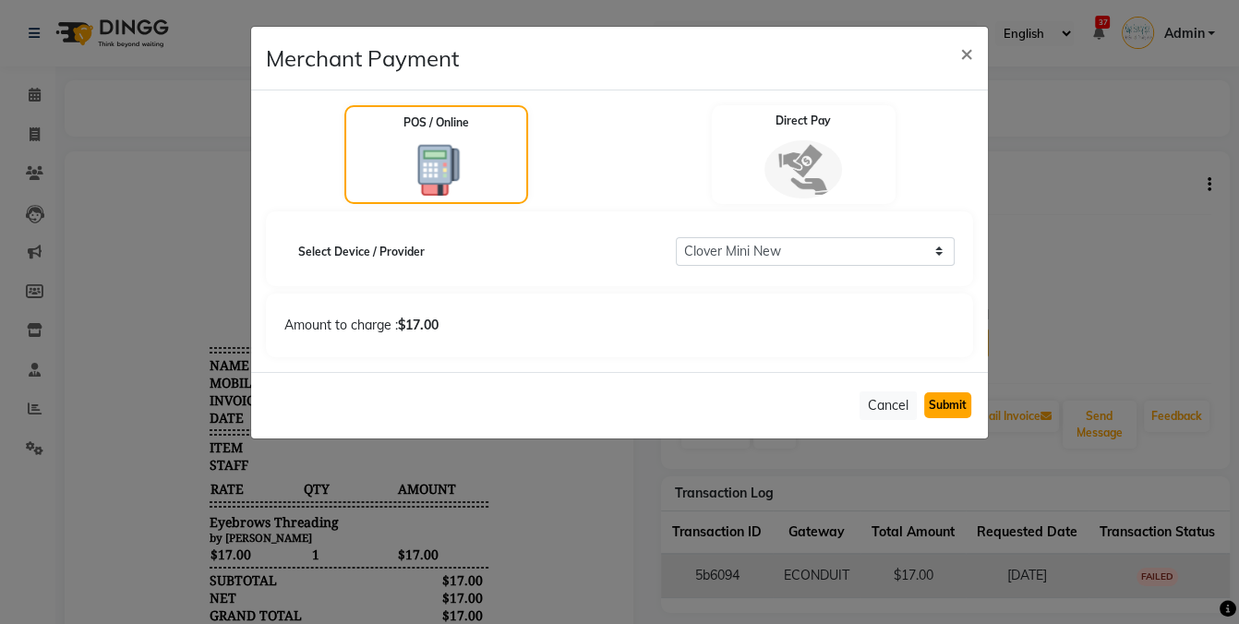
click at [944, 413] on button "Submit" at bounding box center [947, 405] width 47 height 26
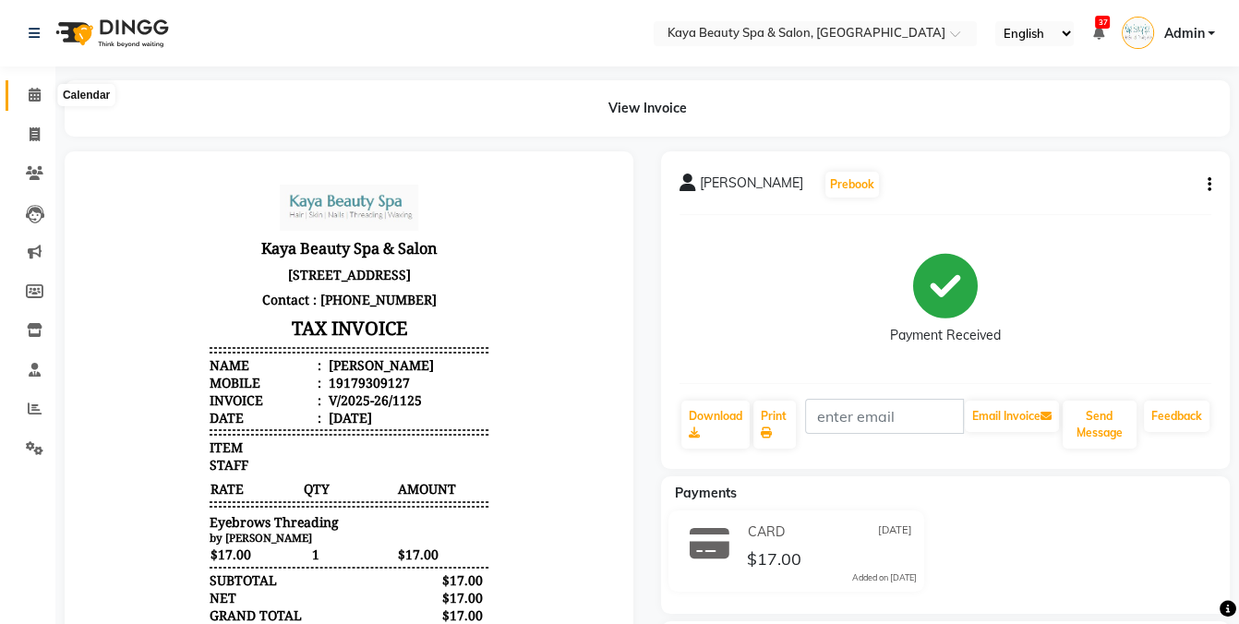
click at [29, 93] on icon at bounding box center [35, 95] width 12 height 14
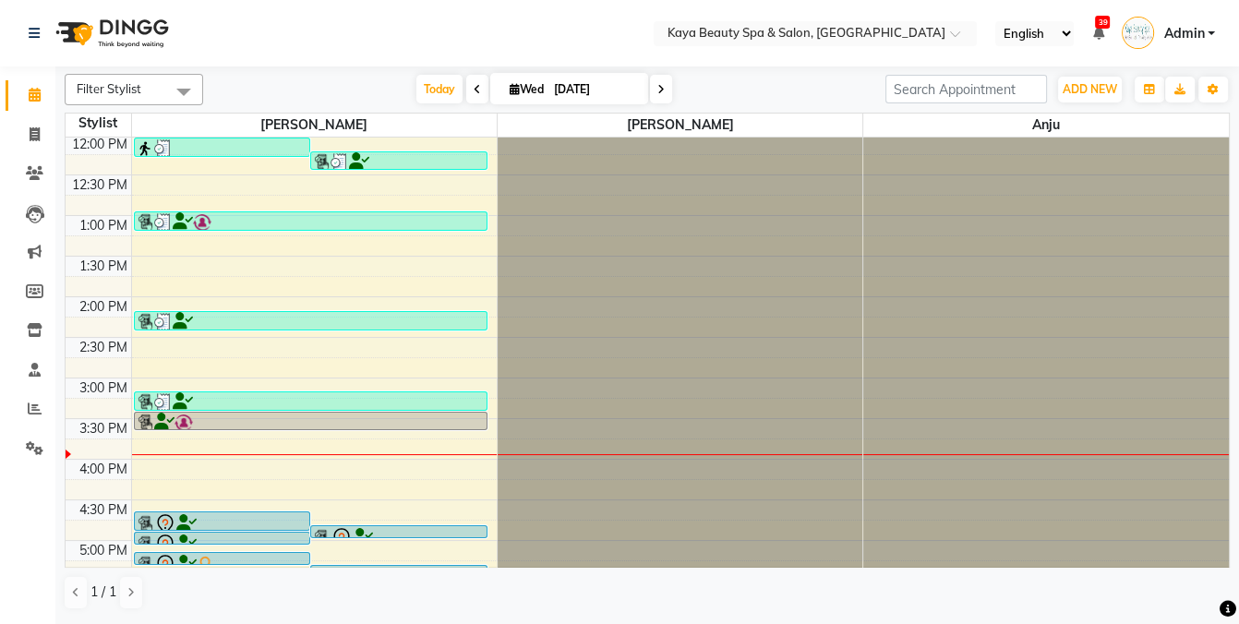
scroll to position [370, 0]
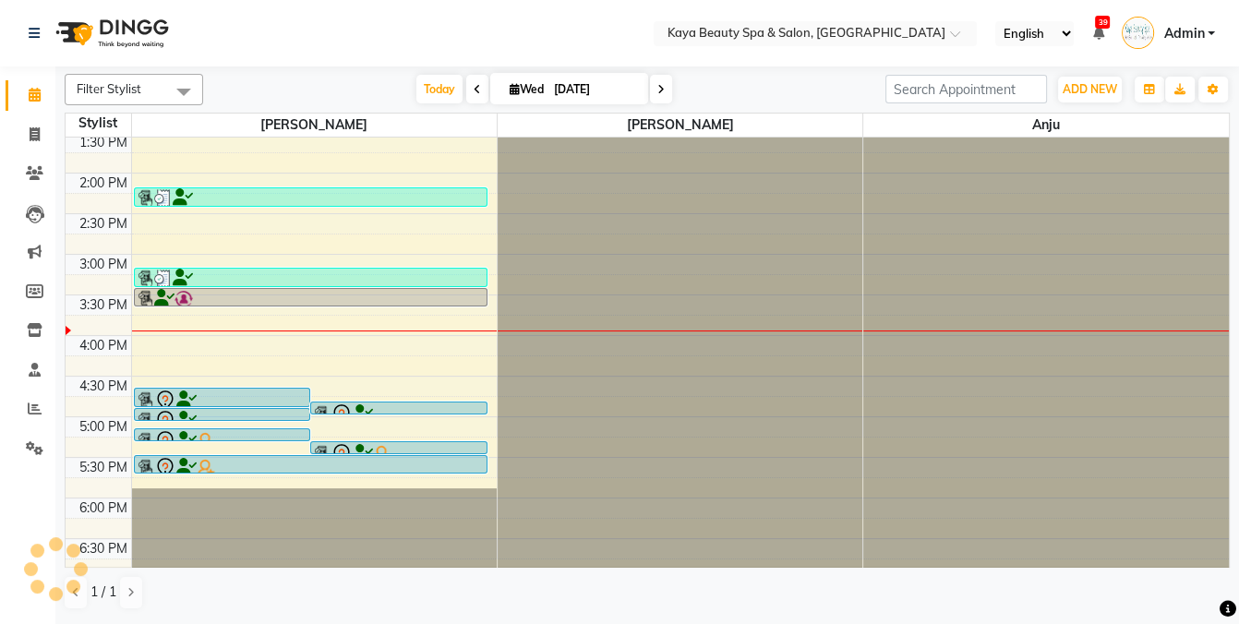
click at [657, 91] on icon at bounding box center [660, 89] width 7 height 11
type input "Oct 02, 2025"
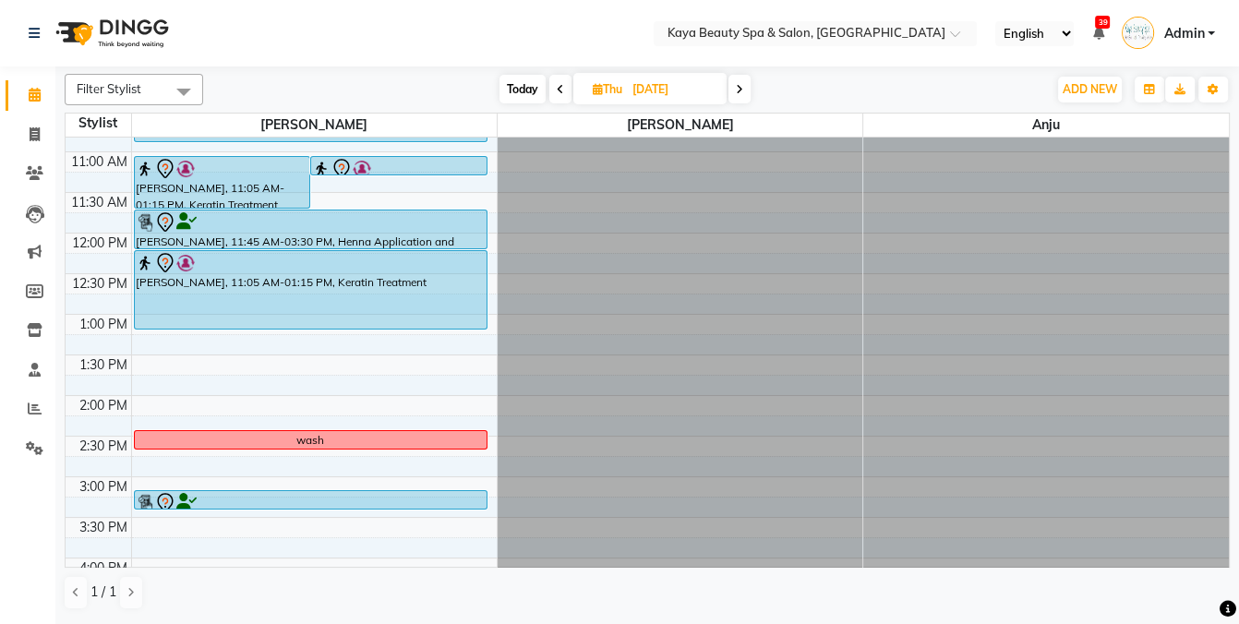
scroll to position [239, 0]
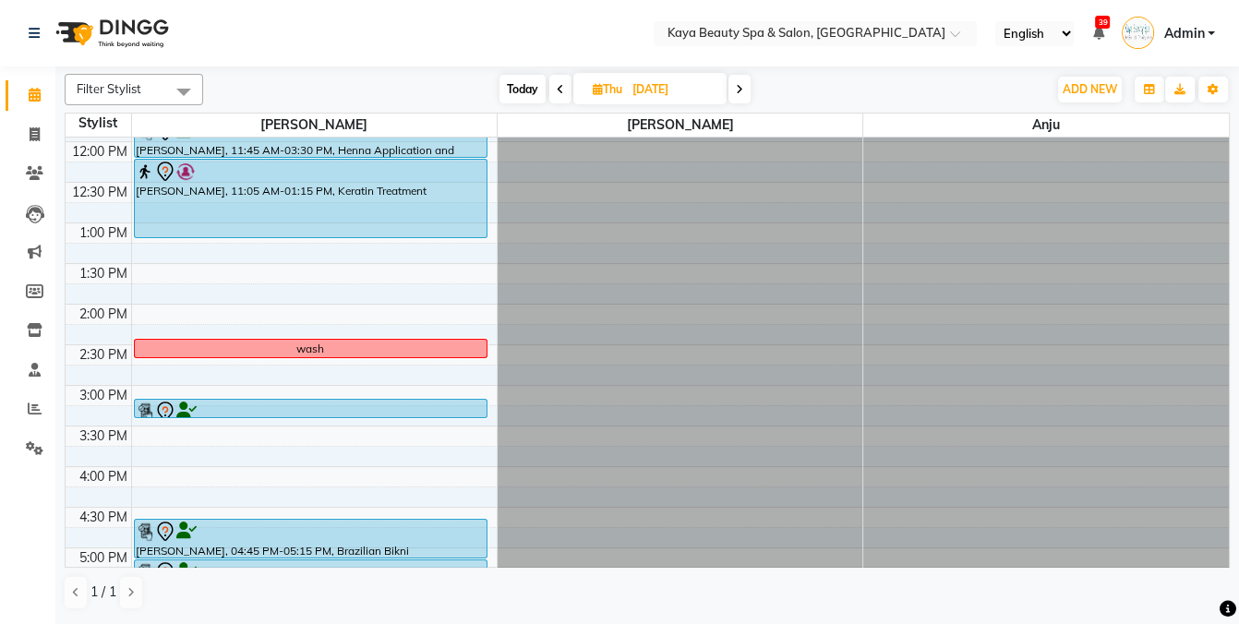
click at [589, 91] on span "Thu" at bounding box center [607, 89] width 39 height 14
select select "10"
select select "2025"
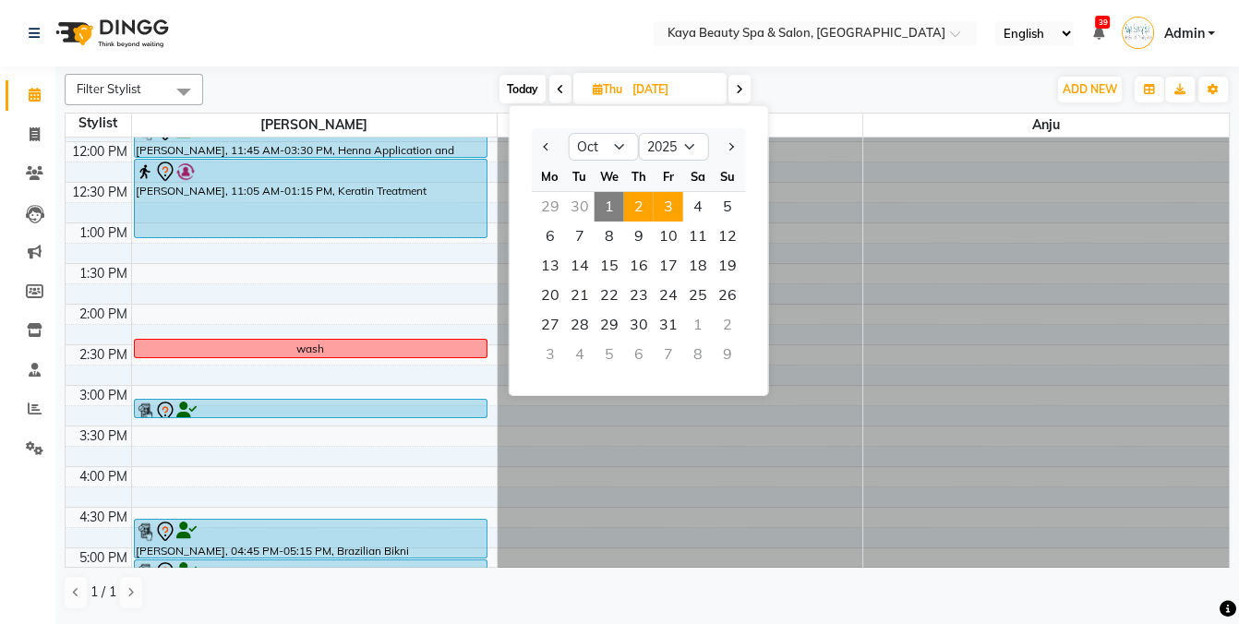
click at [662, 194] on span "3" at bounding box center [669, 207] width 30 height 30
type input "[DATE]"
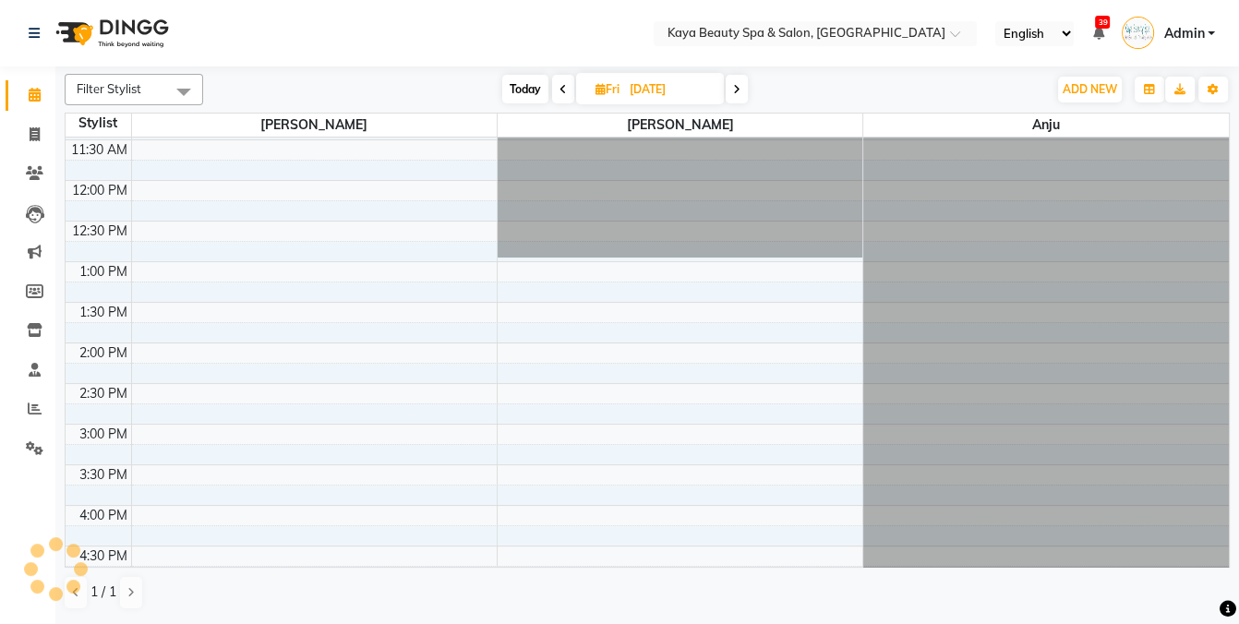
scroll to position [0, 0]
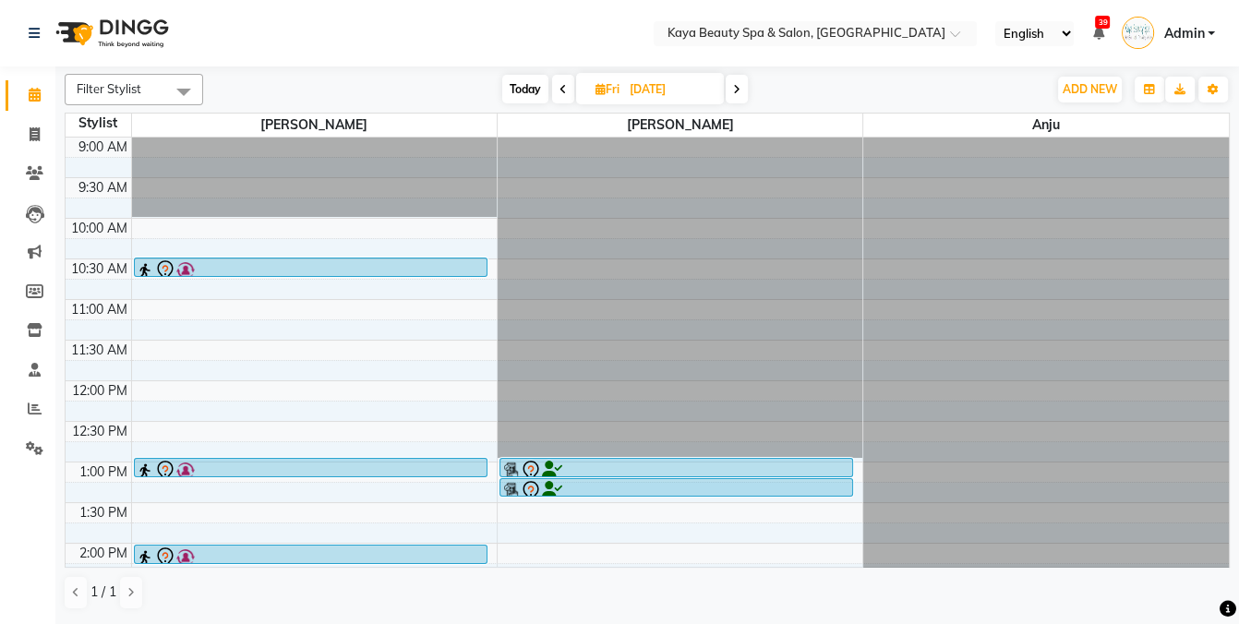
click at [214, 265] on div at bounding box center [311, 270] width 350 height 22
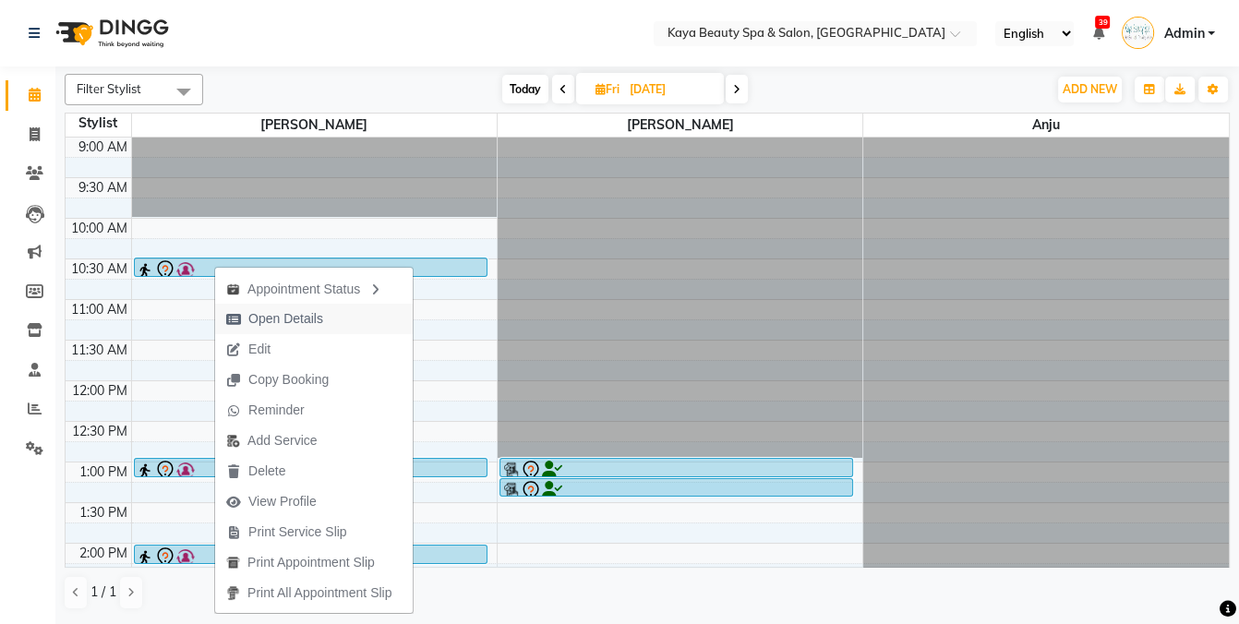
click at [269, 313] on span "Open Details" at bounding box center [285, 318] width 75 height 19
select select "7"
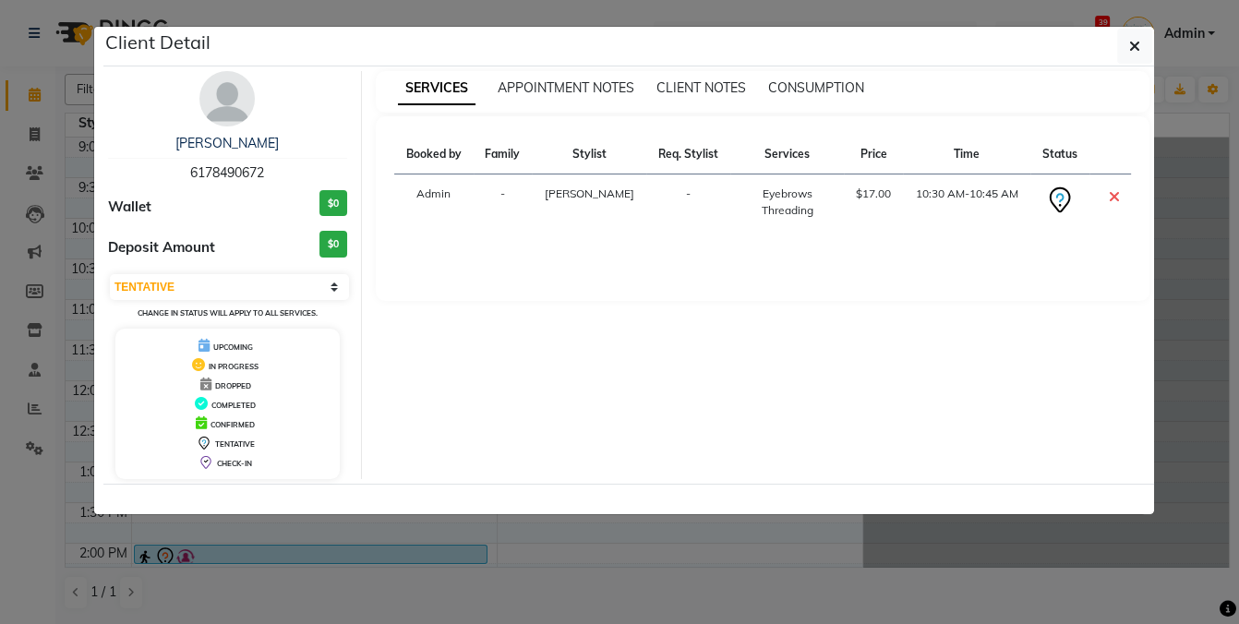
click at [673, 555] on ngb-modal-window "Client Detail Ritu Biswas 6178490672 Wallet $0 Deposit Amount $0 Select CONFIRM…" at bounding box center [619, 312] width 1239 height 624
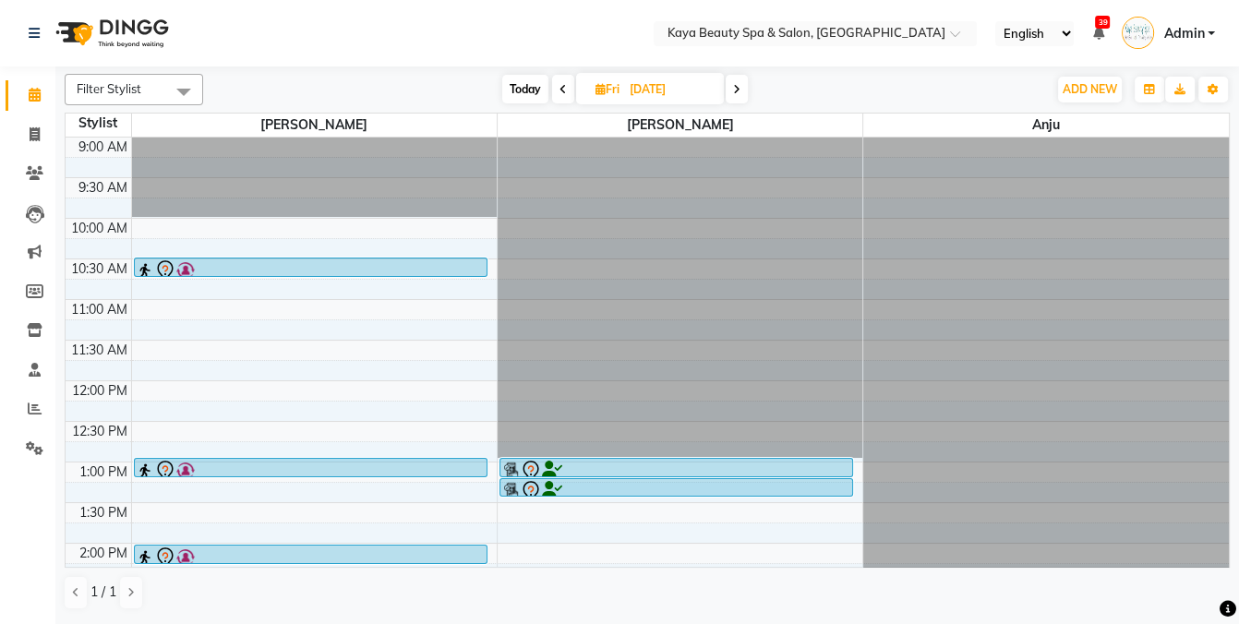
click at [601, 92] on icon at bounding box center [600, 89] width 10 height 12
select select "10"
select select "2025"
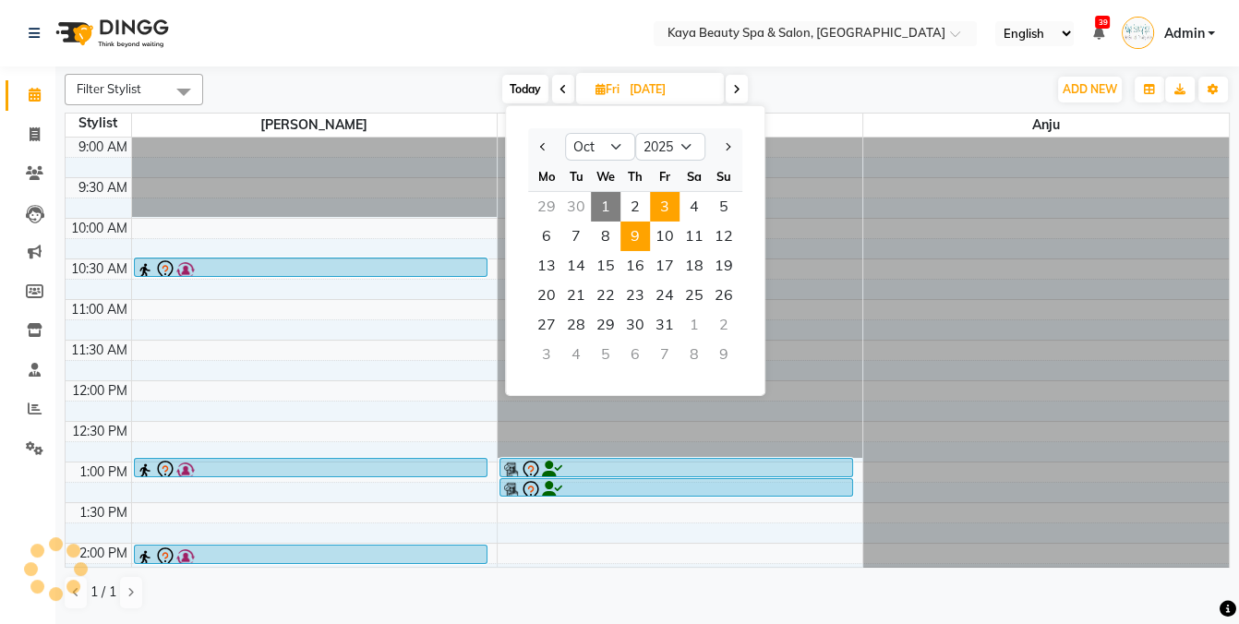
click at [643, 237] on span "9" at bounding box center [635, 237] width 30 height 30
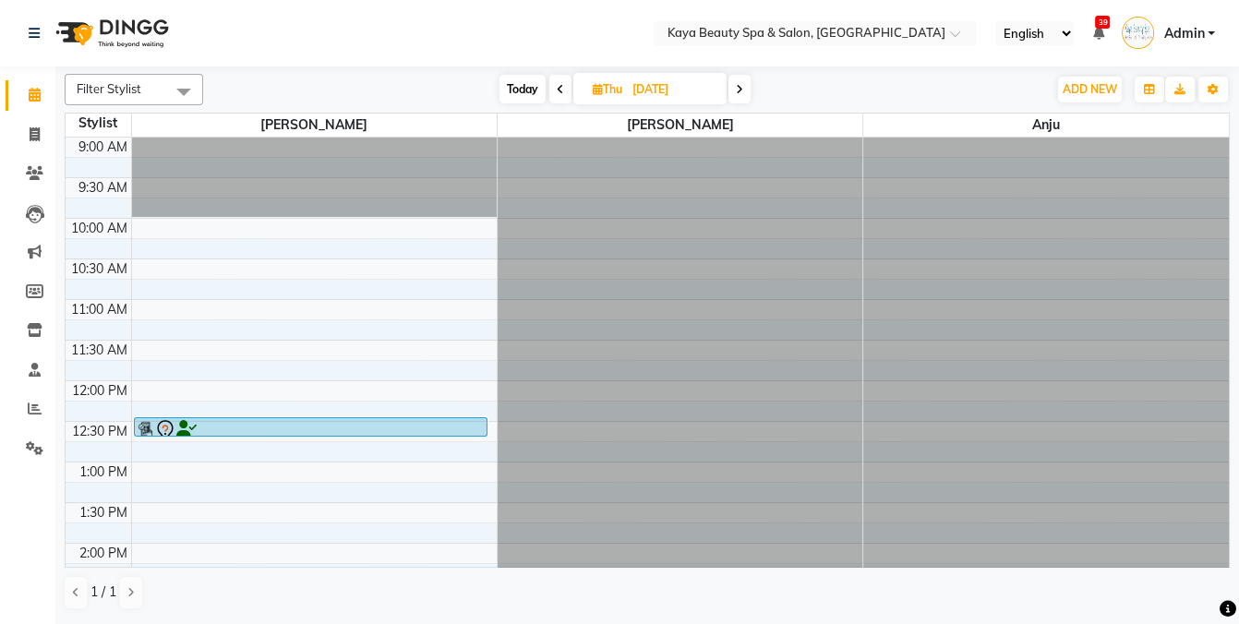
click at [522, 87] on span "Today" at bounding box center [522, 89] width 46 height 29
type input "[DATE]"
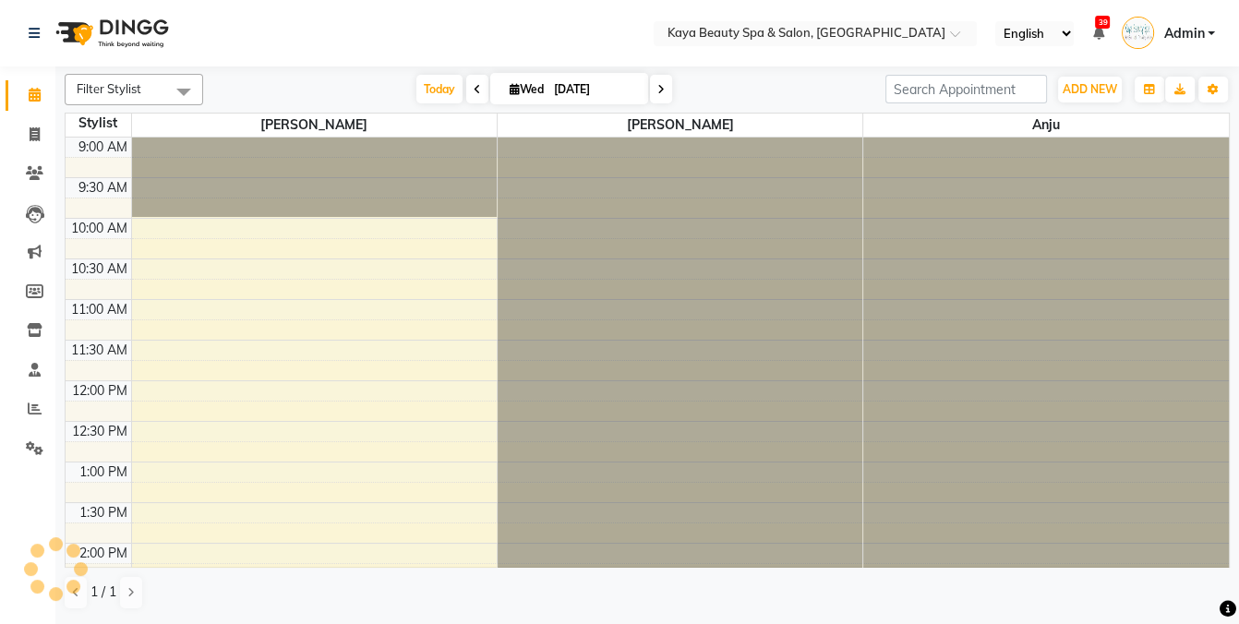
scroll to position [370, 0]
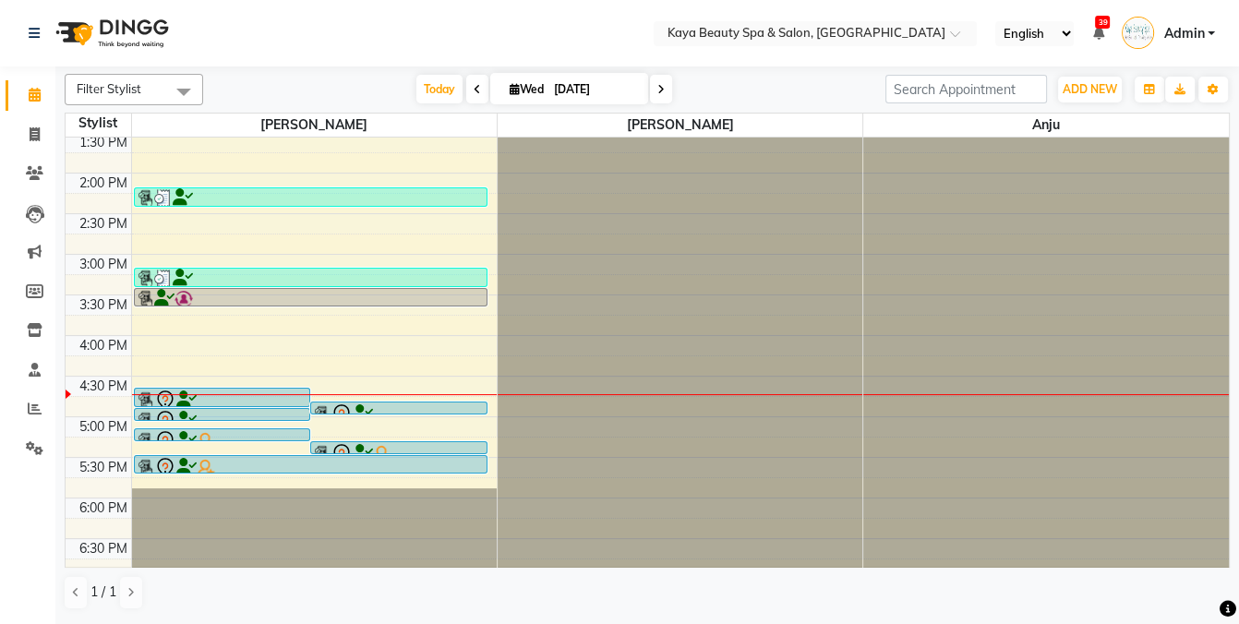
click at [263, 394] on div at bounding box center [223, 401] width 174 height 22
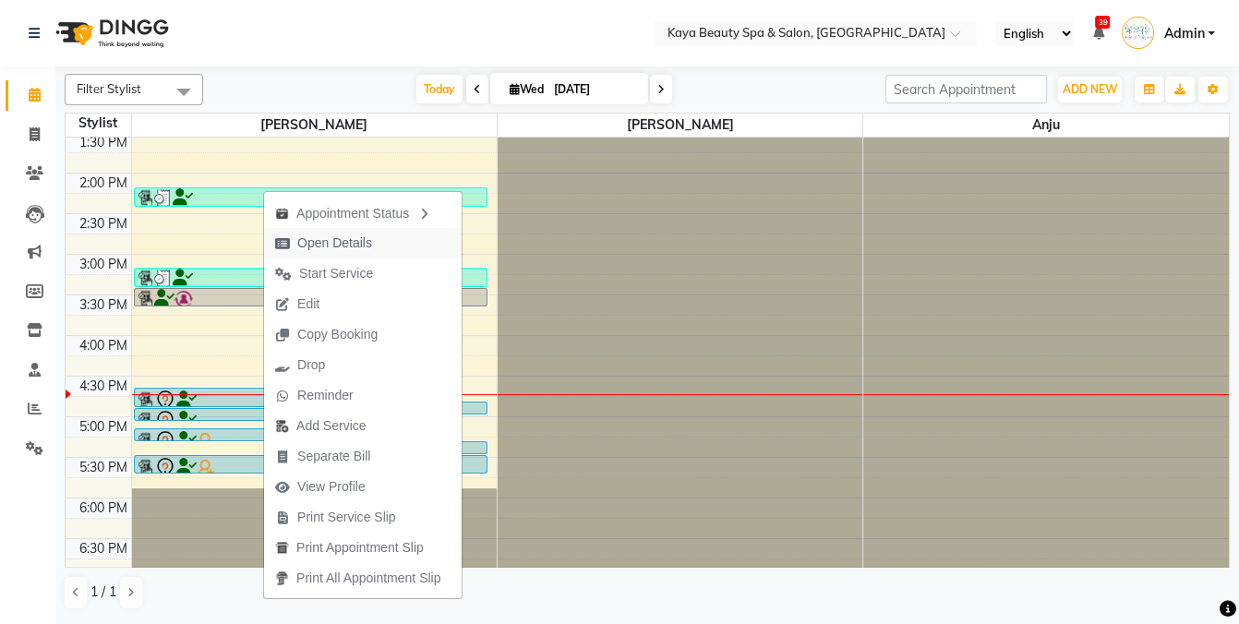
click at [349, 240] on span "Open Details" at bounding box center [334, 243] width 75 height 19
select select "7"
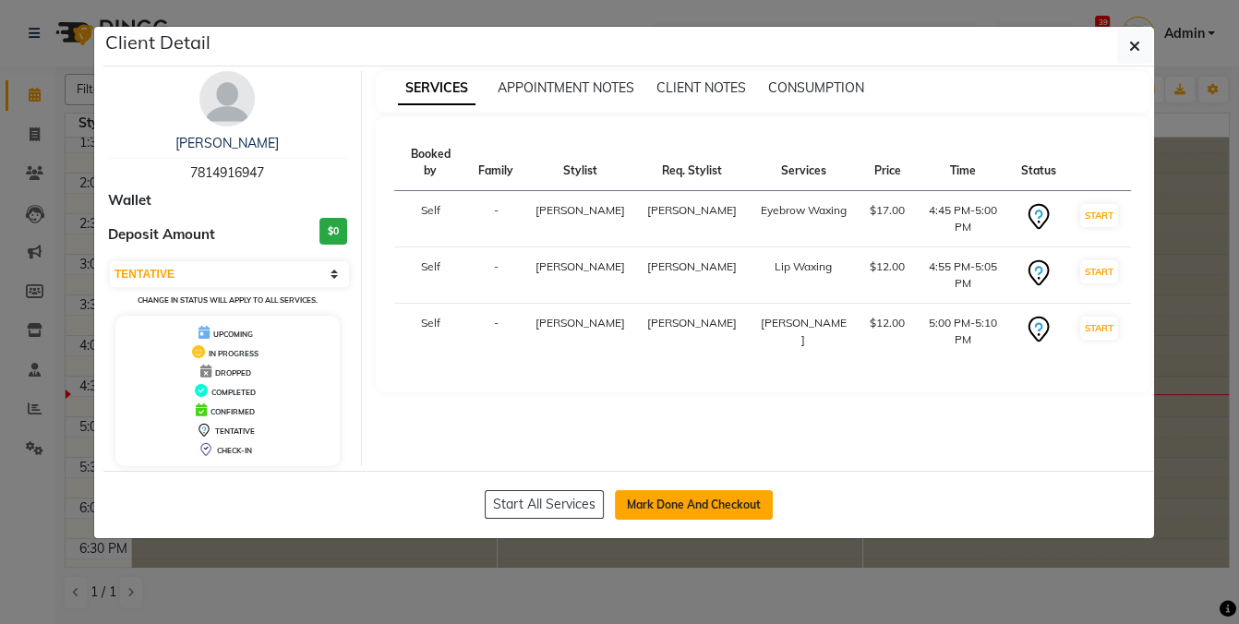
click at [738, 499] on button "Mark Done And Checkout" at bounding box center [694, 505] width 158 height 30
select select "service"
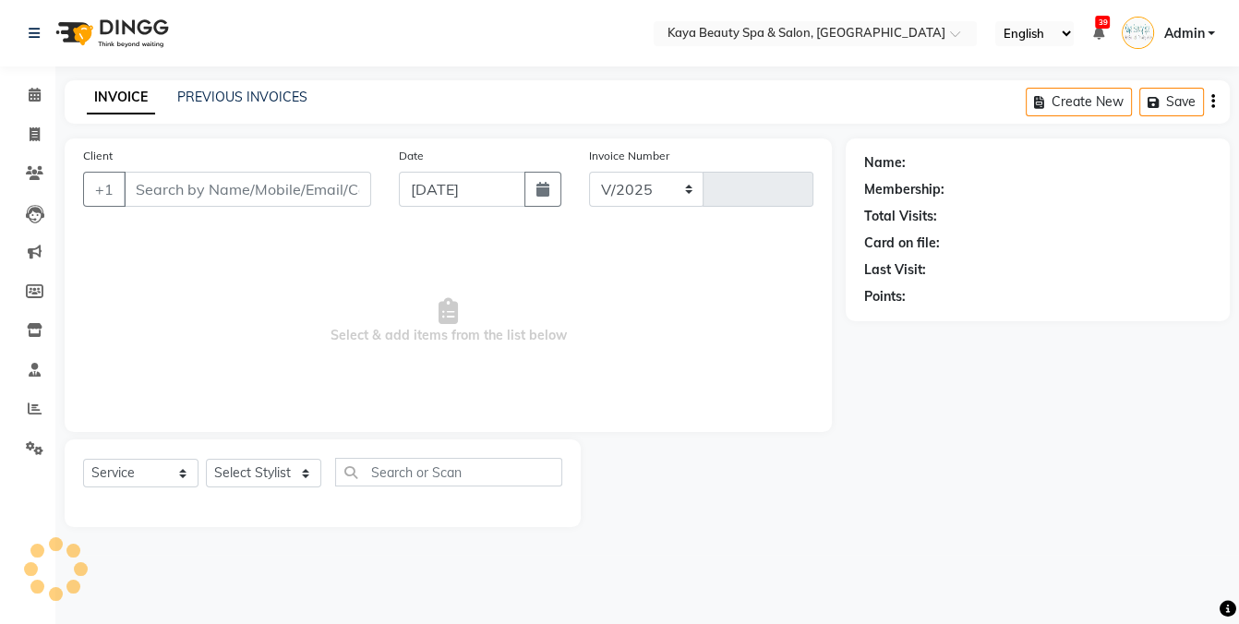
select select "3896"
type input "1126"
select select "19099"
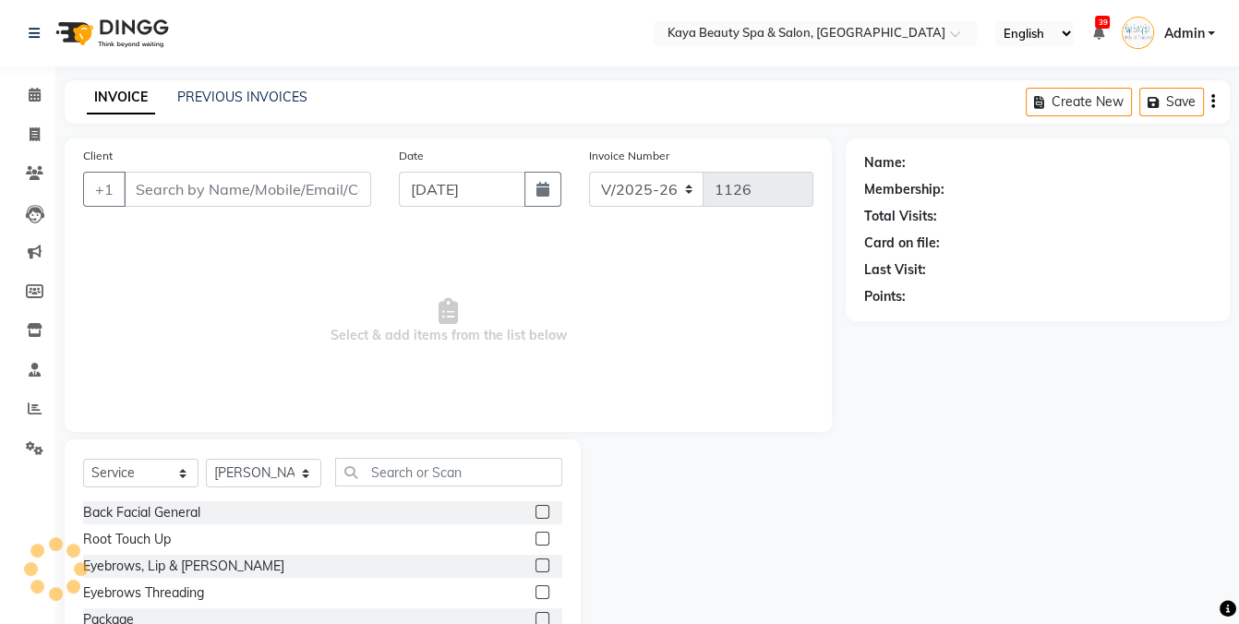
type input "7814916947"
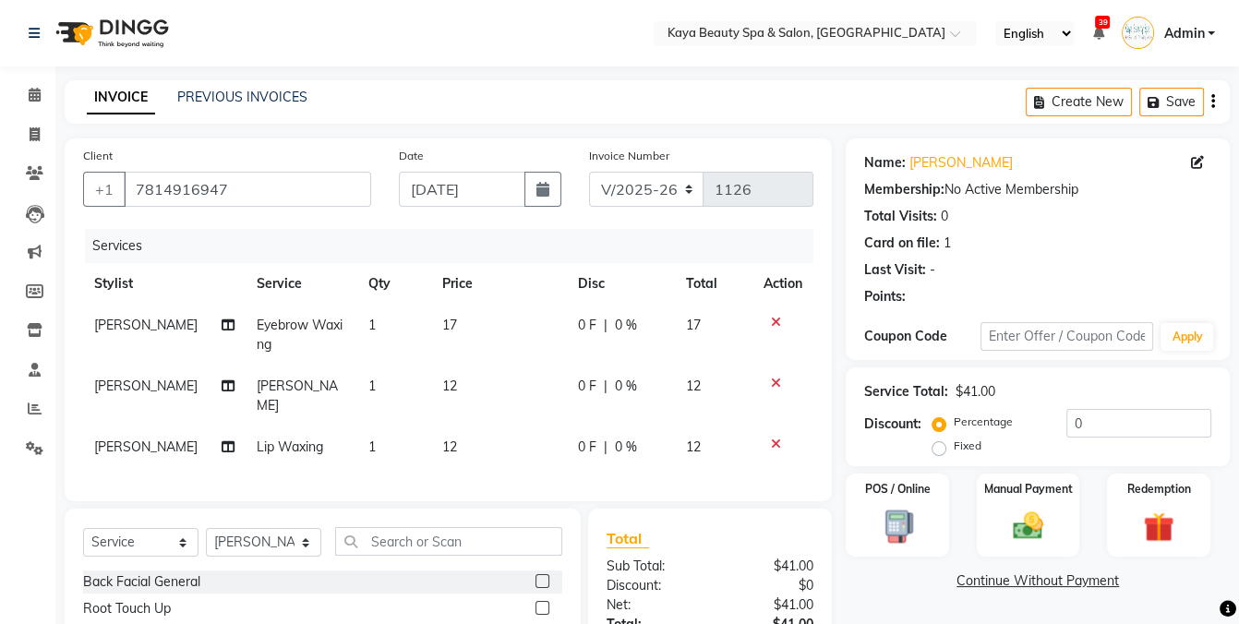
click at [614, 321] on span "0 %" at bounding box center [625, 325] width 22 height 19
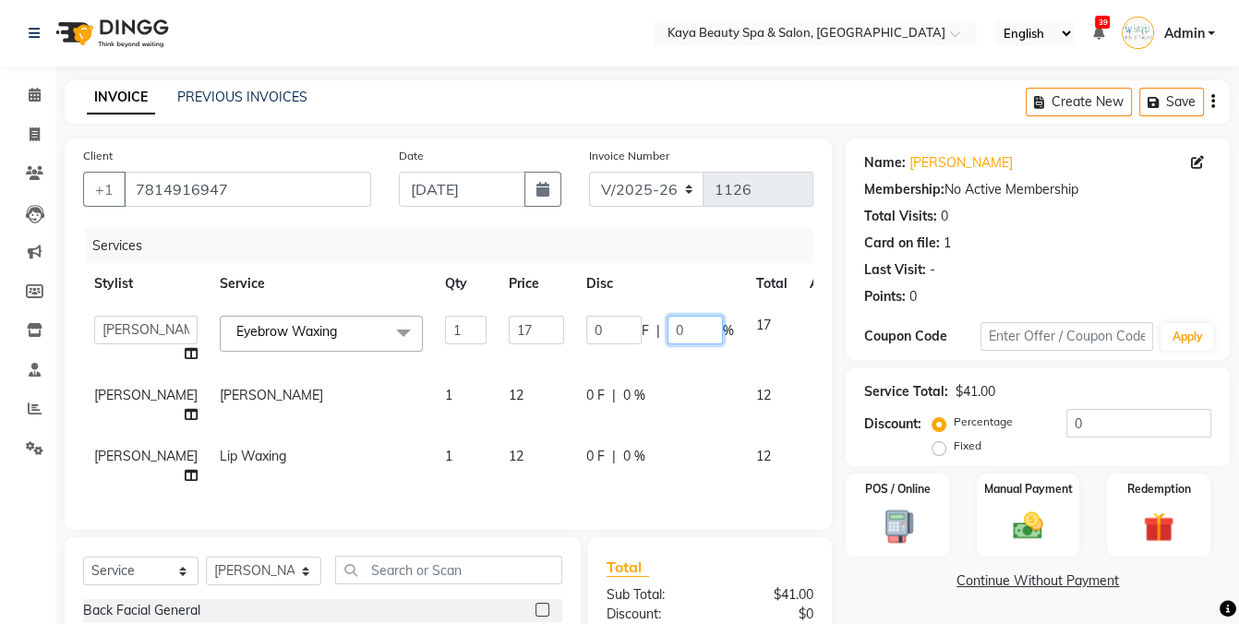
click at [667, 331] on input "0" at bounding box center [694, 330] width 55 height 29
type input "020"
click at [584, 398] on td "0 F | 0 %" at bounding box center [660, 405] width 170 height 61
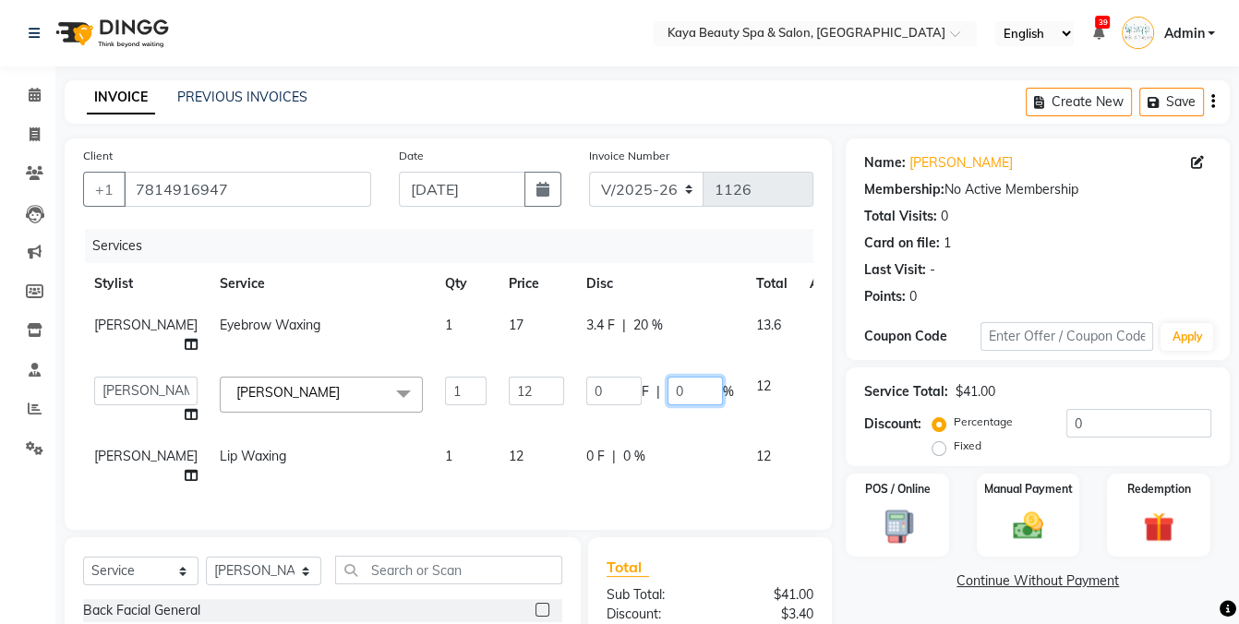
click at [667, 405] on input "0" at bounding box center [694, 391] width 55 height 29
type input "020"
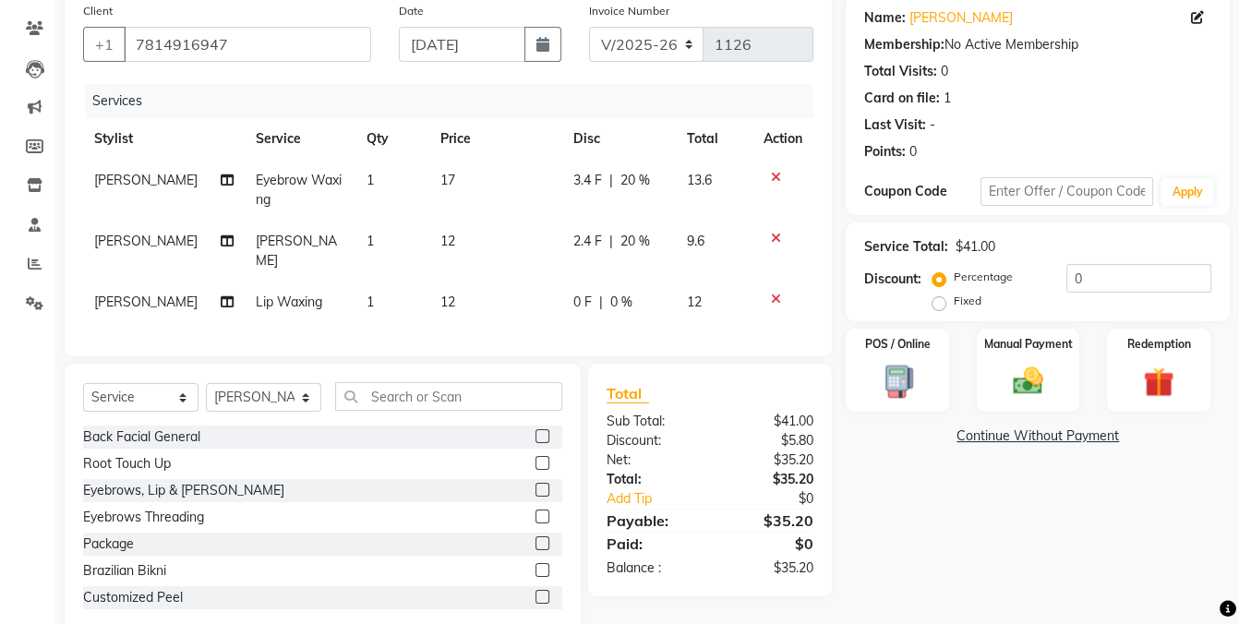
click at [1051, 533] on div "Name: Shannon Murphy Membership: No Active Membership Total Visits: 0 Card on f…" at bounding box center [1045, 315] width 398 height 643
click at [619, 293] on span "0 %" at bounding box center [621, 302] width 22 height 19
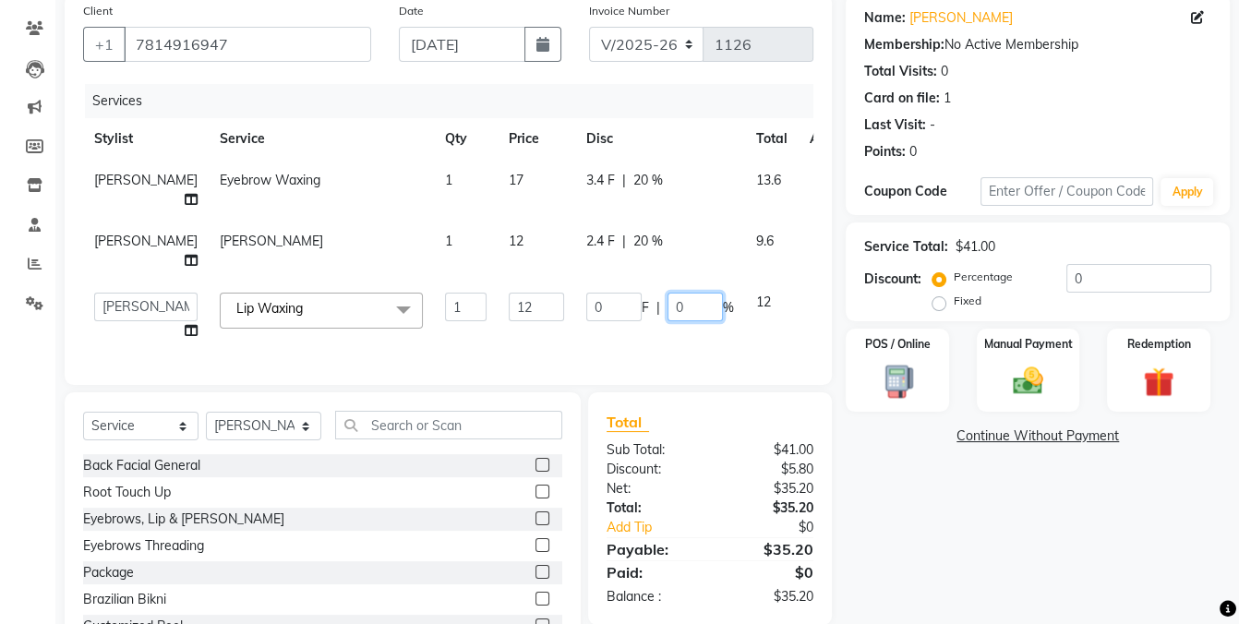
click at [667, 321] on input "0" at bounding box center [694, 307] width 55 height 29
type input "020"
click at [993, 530] on div "Name: Shannon Murphy Membership: No Active Membership Total Visits: 0 Card on f…" at bounding box center [1045, 329] width 398 height 671
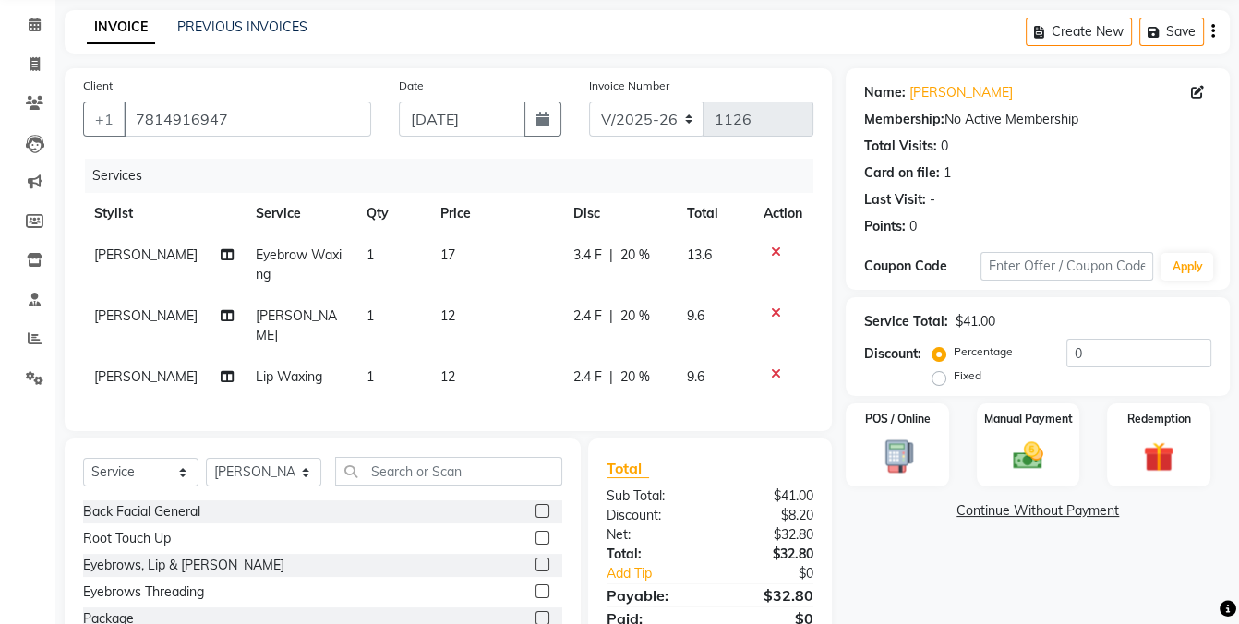
scroll to position [56, 0]
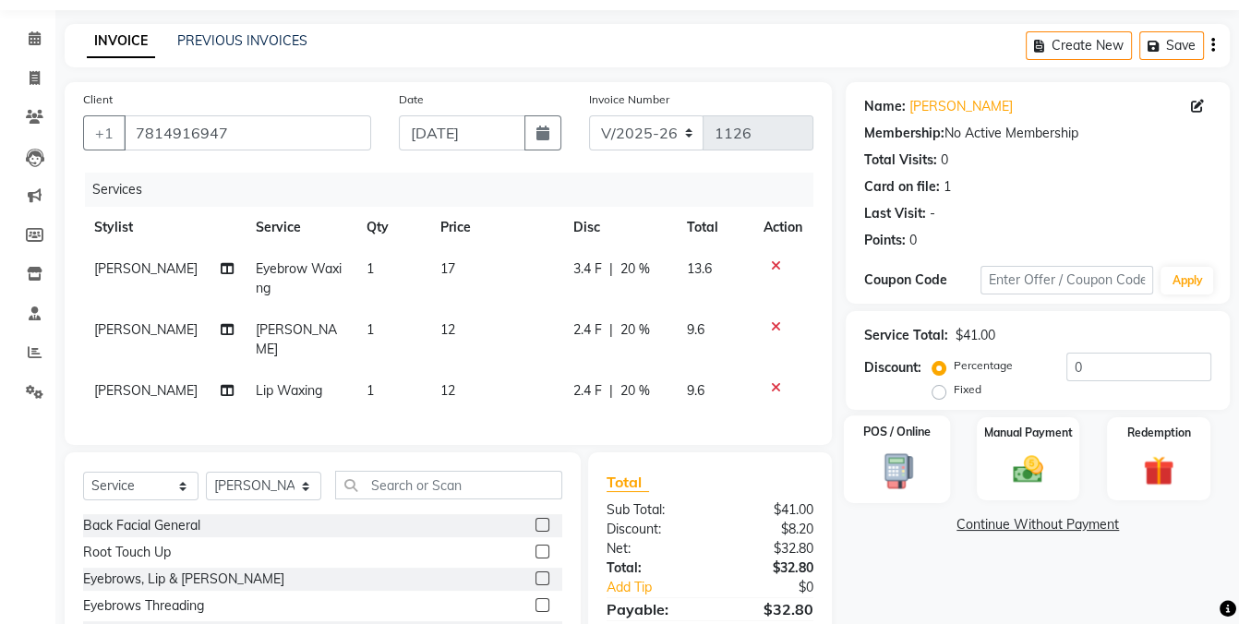
click at [897, 461] on img at bounding box center [898, 470] width 52 height 38
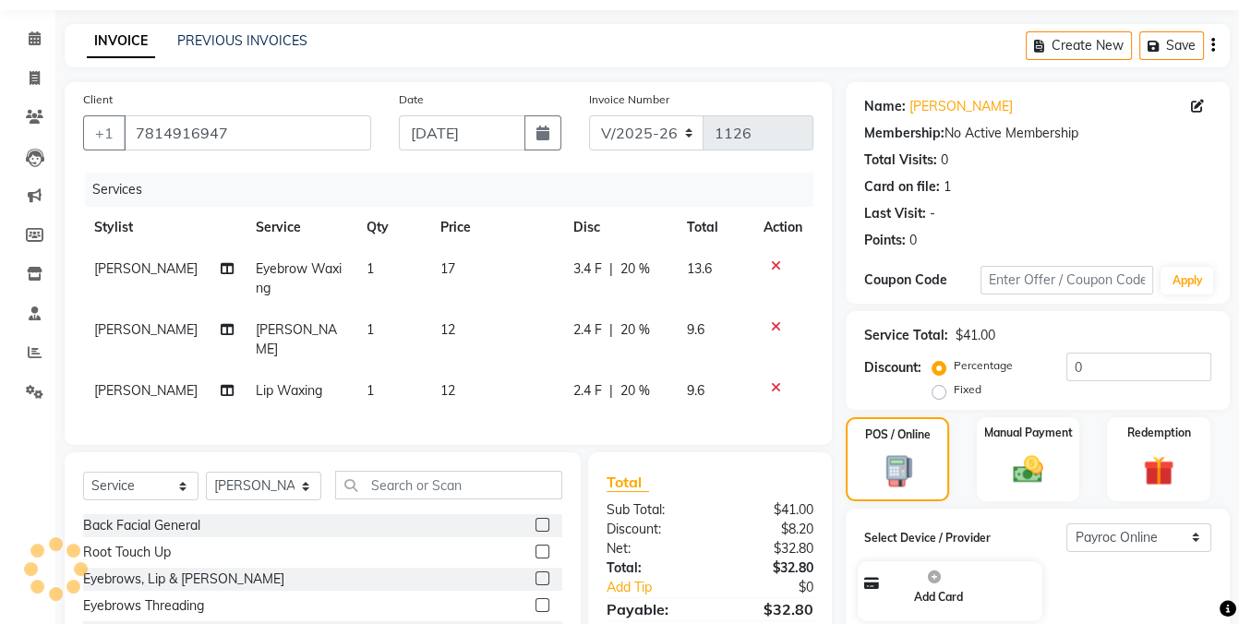
scroll to position [205, 0]
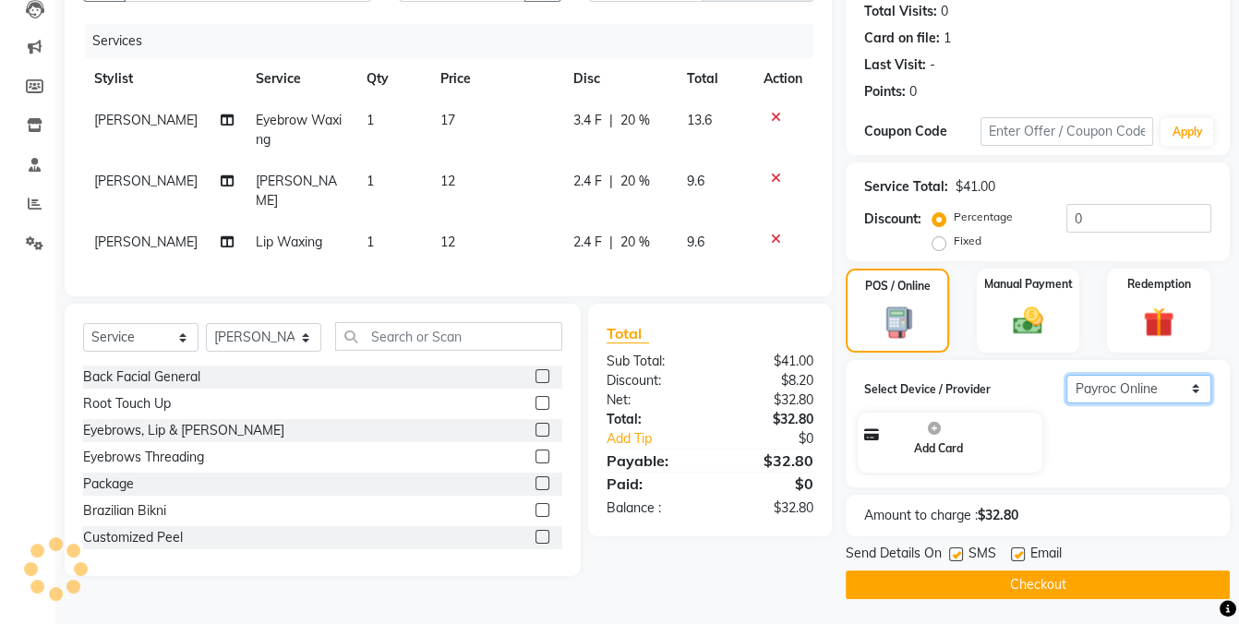
click at [1136, 383] on select "Select Payroc Online Clover Mini New" at bounding box center [1138, 389] width 145 height 29
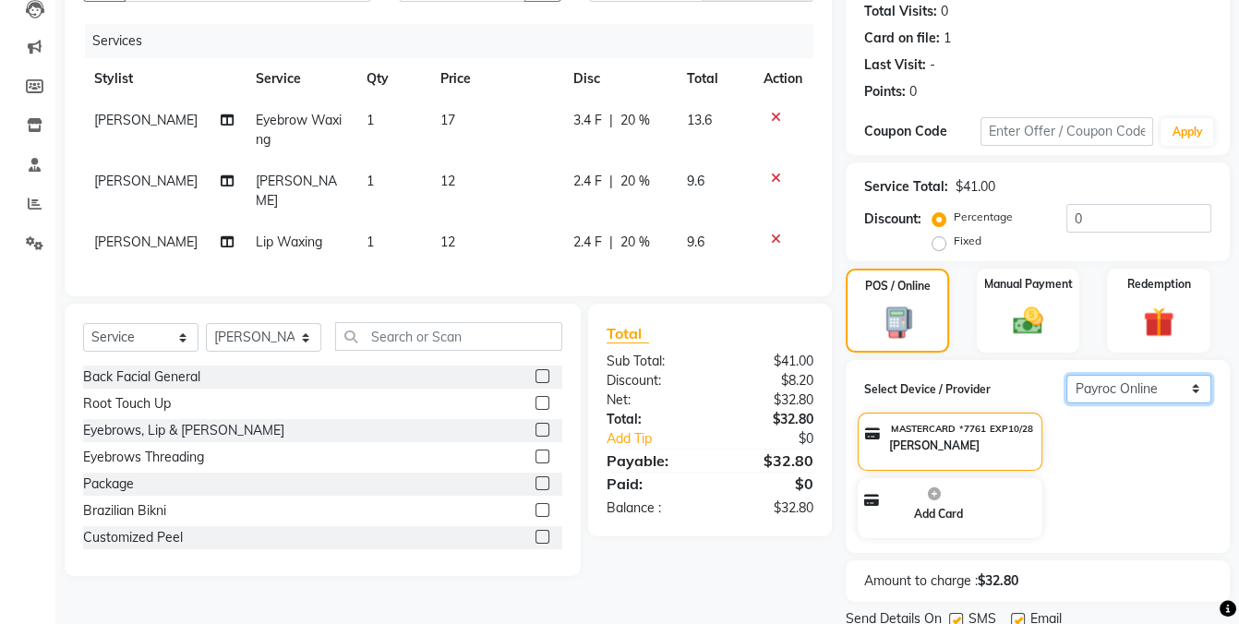
select select "38"
click at [1066, 403] on select "Select Payroc Online Clover Mini New" at bounding box center [1138, 389] width 145 height 29
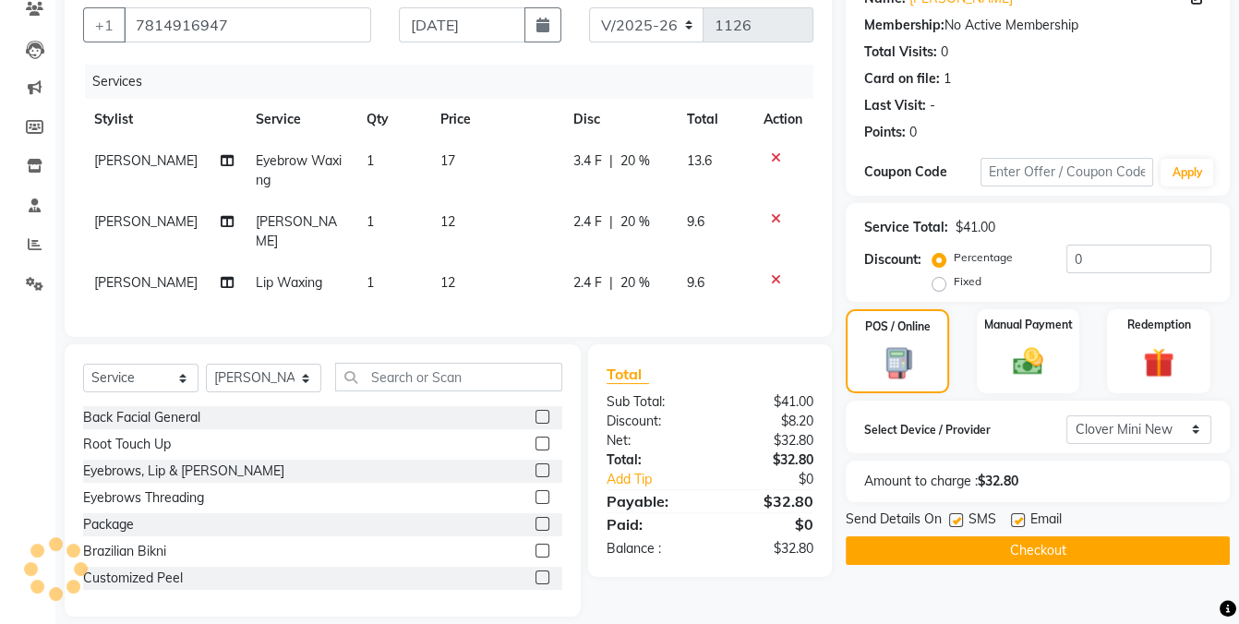
click at [950, 519] on label at bounding box center [956, 520] width 14 height 14
click at [950, 519] on input "checkbox" at bounding box center [955, 521] width 12 height 12
checkbox input "false"
click at [964, 543] on button "Checkout" at bounding box center [1038, 550] width 384 height 29
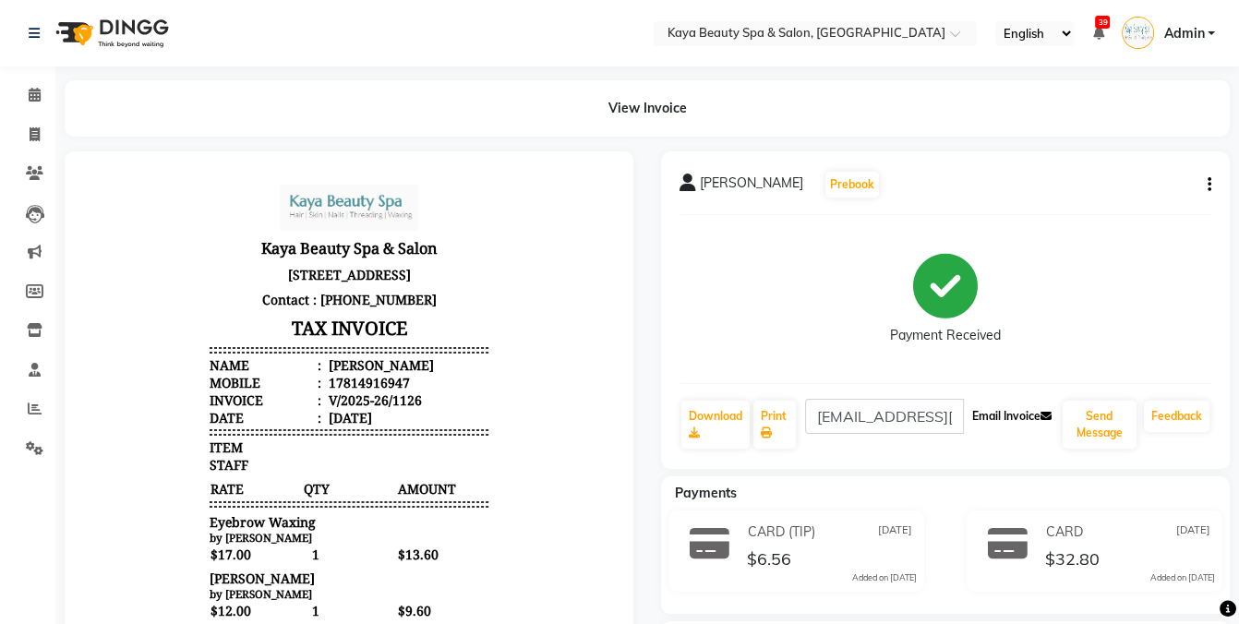
click at [993, 420] on button "Email Invoice" at bounding box center [1012, 416] width 94 height 31
click at [32, 92] on icon at bounding box center [35, 95] width 12 height 14
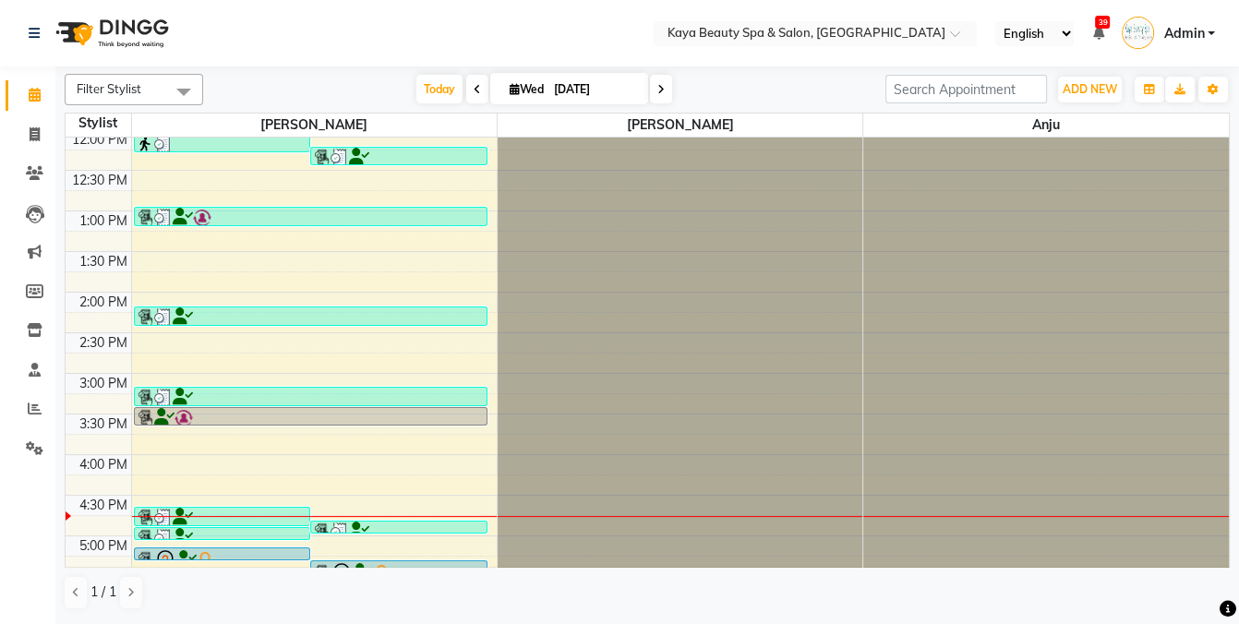
scroll to position [370, 0]
